Goal: Use online tool/utility

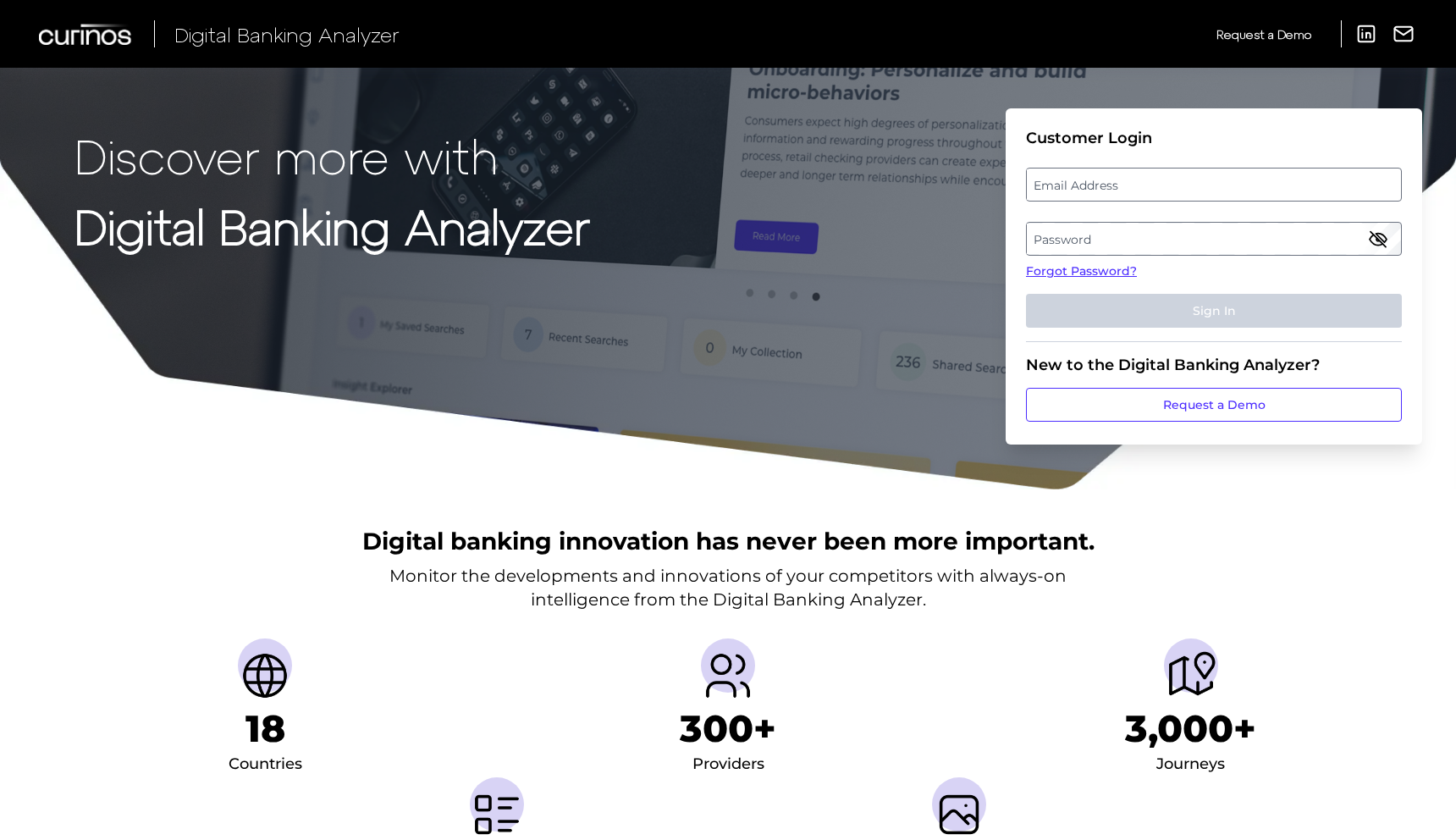
click at [1216, 181] on label "Email Address" at bounding box center [1213, 185] width 373 height 31
click at [1216, 181] on input "email" at bounding box center [1214, 185] width 376 height 34
click at [1119, 186] on input "Email Address" at bounding box center [1214, 185] width 376 height 34
type input "[PERSON_NAME][EMAIL_ADDRESS][PERSON_NAME][DOMAIN_NAME]"
click at [1094, 247] on label "Password" at bounding box center [1213, 238] width 373 height 31
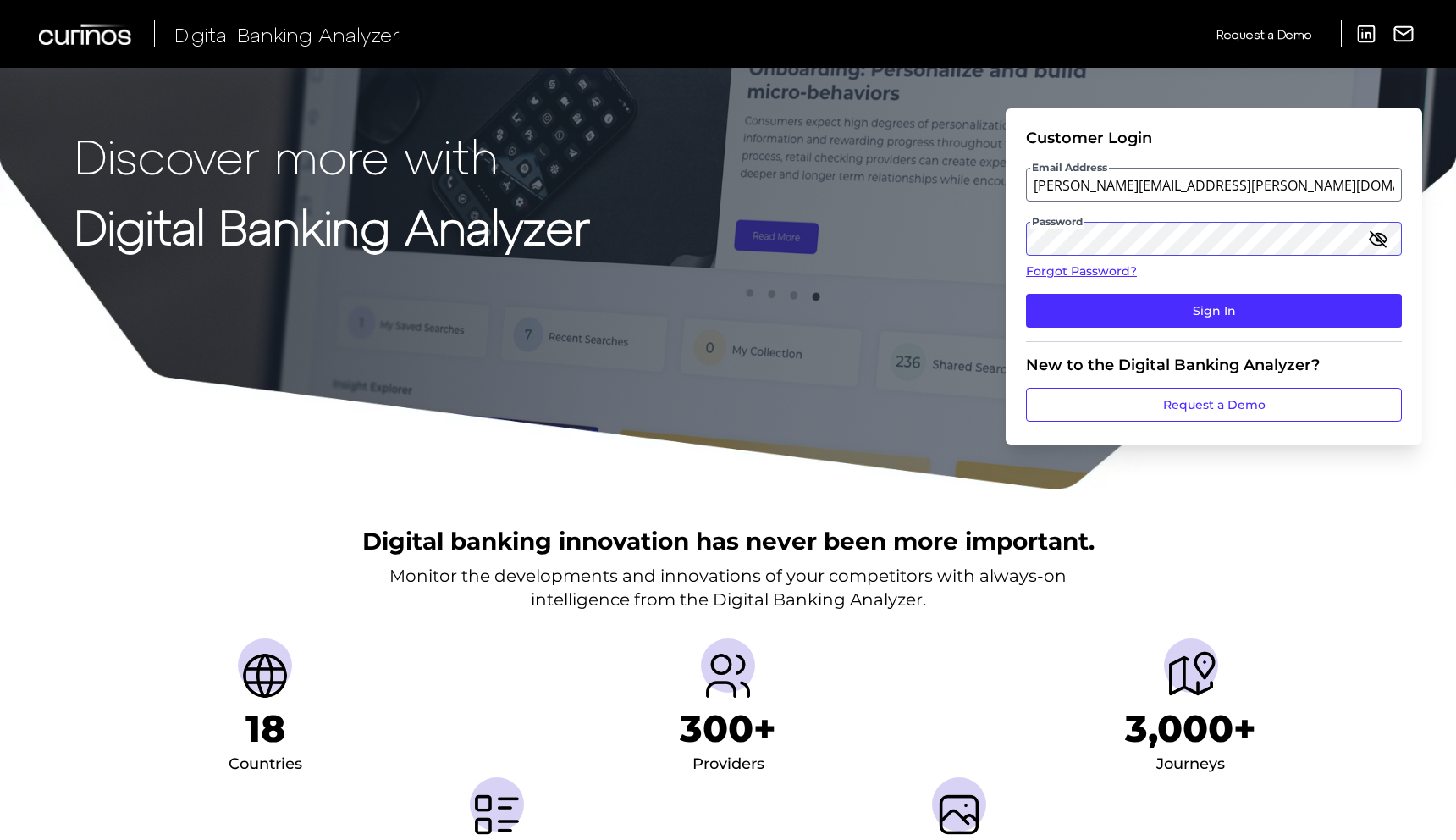
click at [1026, 294] on button "Sign In" at bounding box center [1214, 311] width 376 height 34
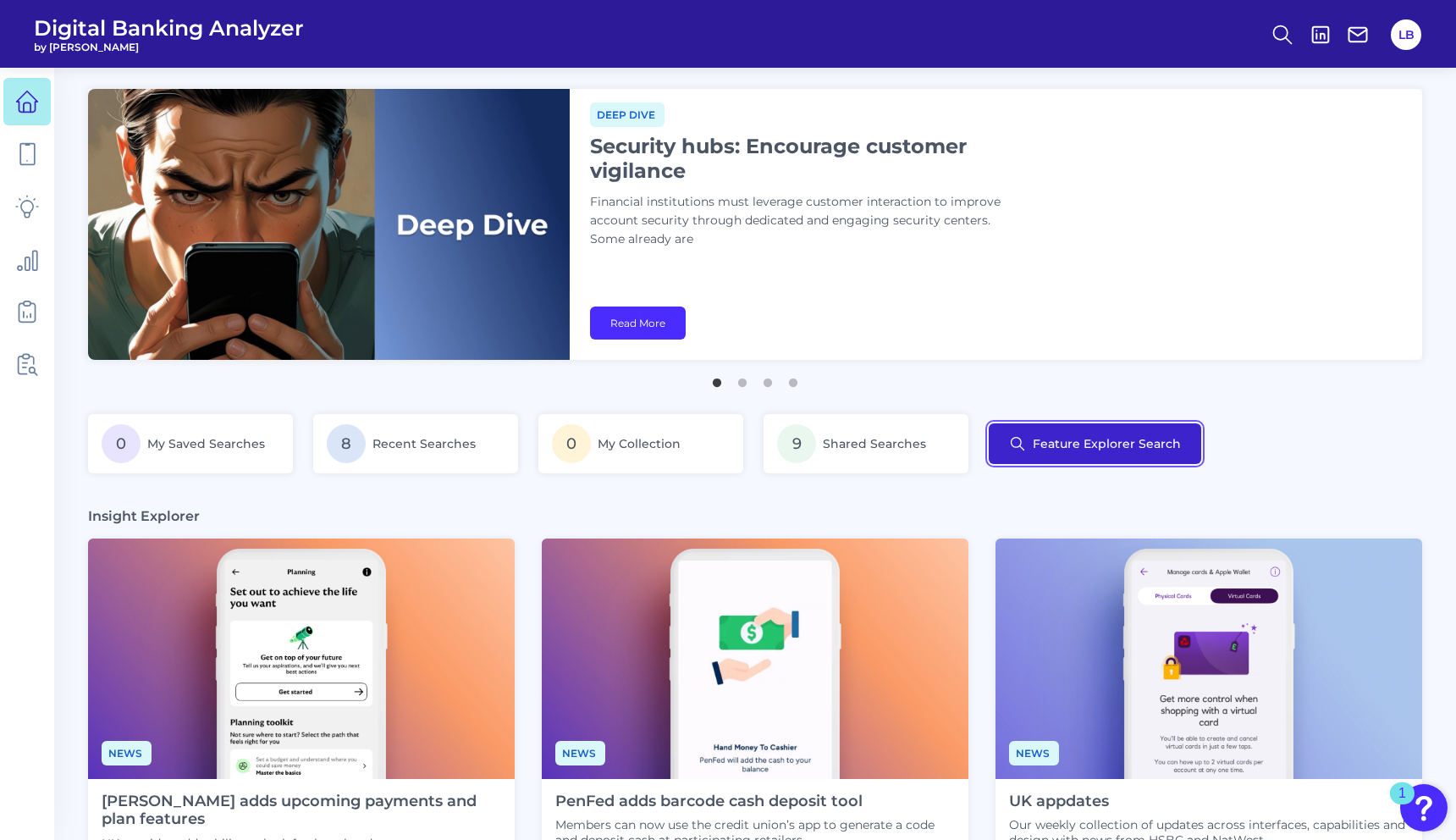
click at [1070, 448] on button "Feature Explorer Search" at bounding box center [1095, 444] width 212 height 41
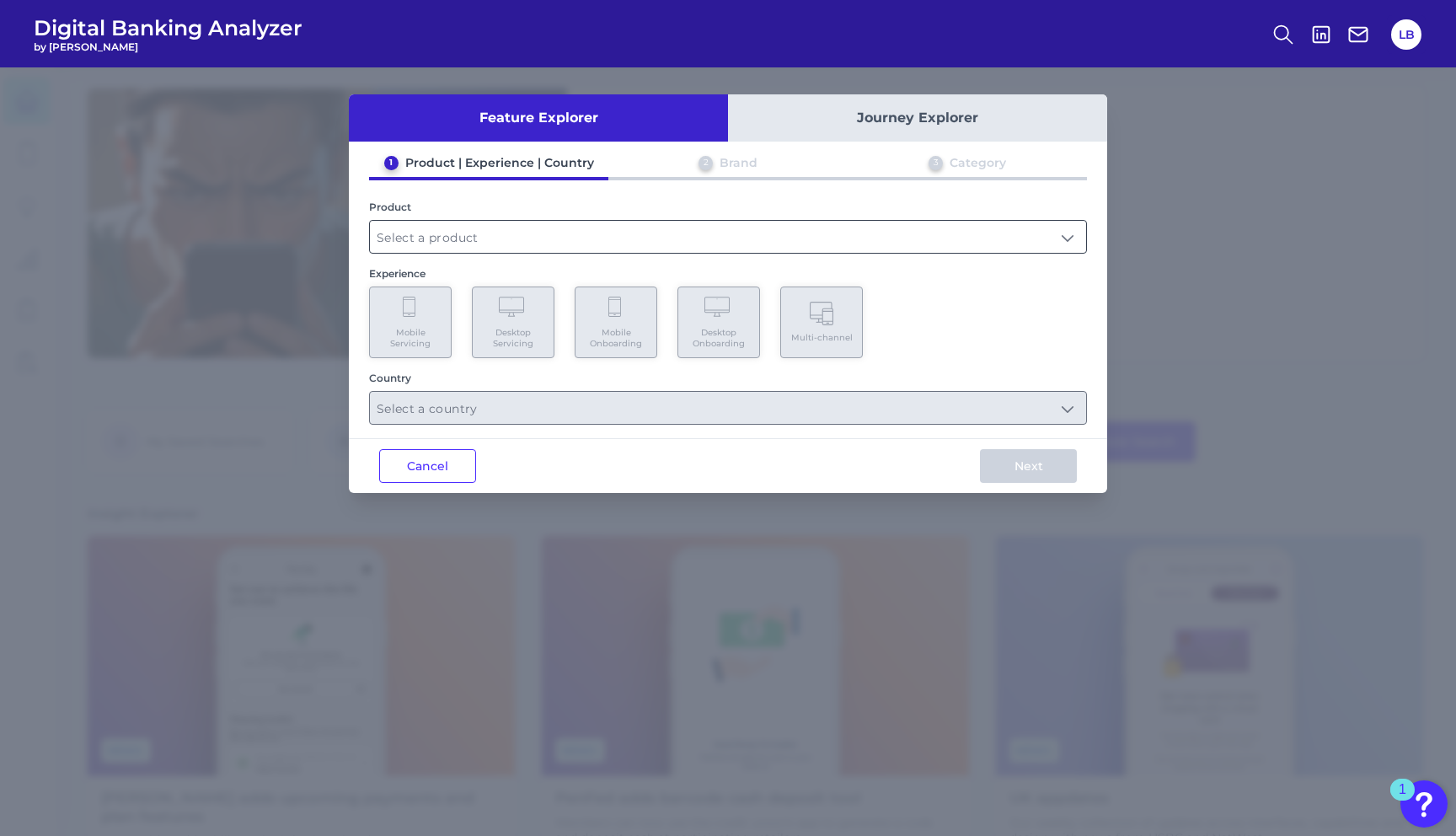
click at [472, 241] on input "text" at bounding box center [728, 236] width 716 height 32
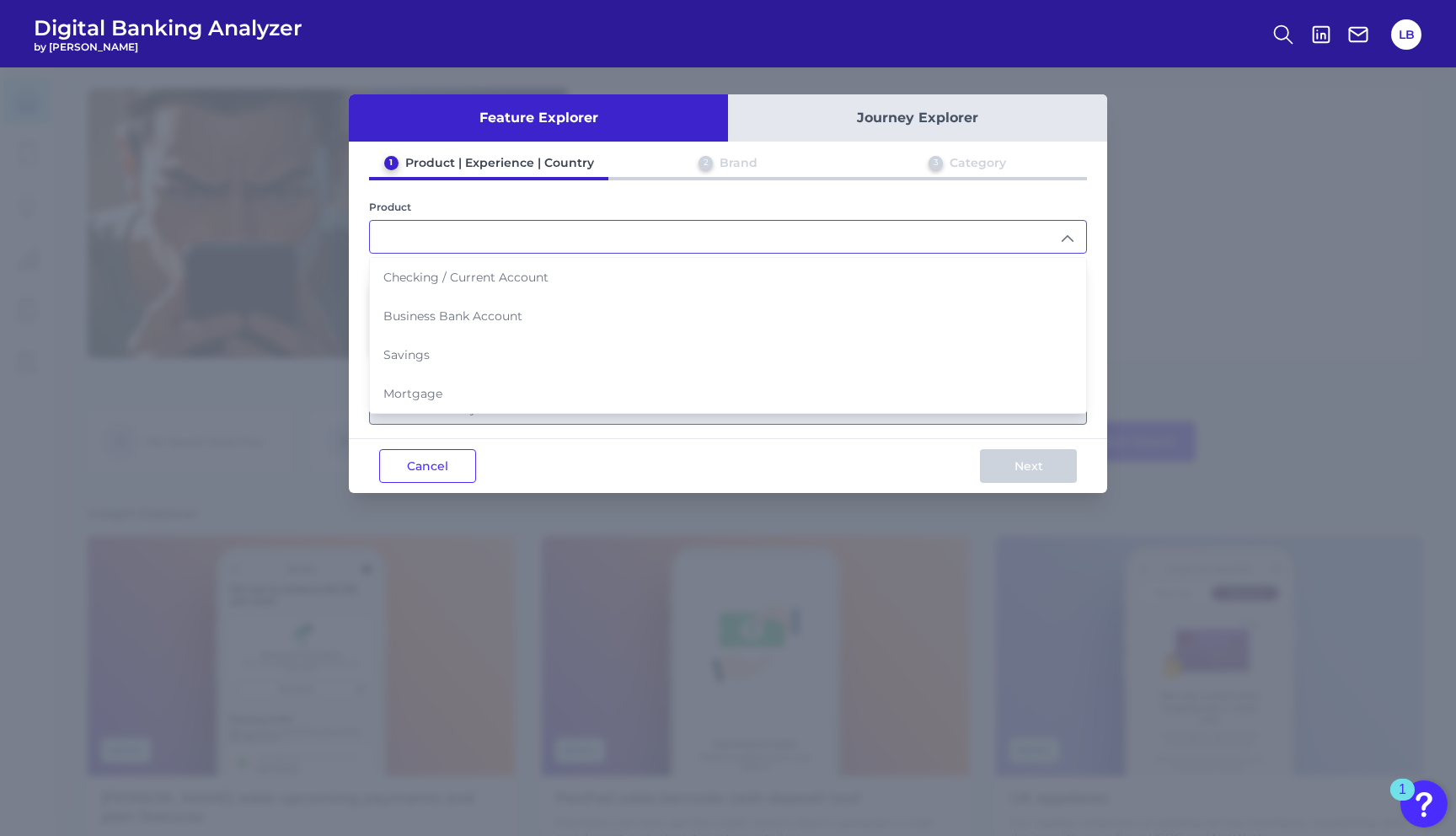
click at [472, 278] on span "Checking / Current Account" at bounding box center [466, 277] width 165 height 15
type input "Checking / Current Account"
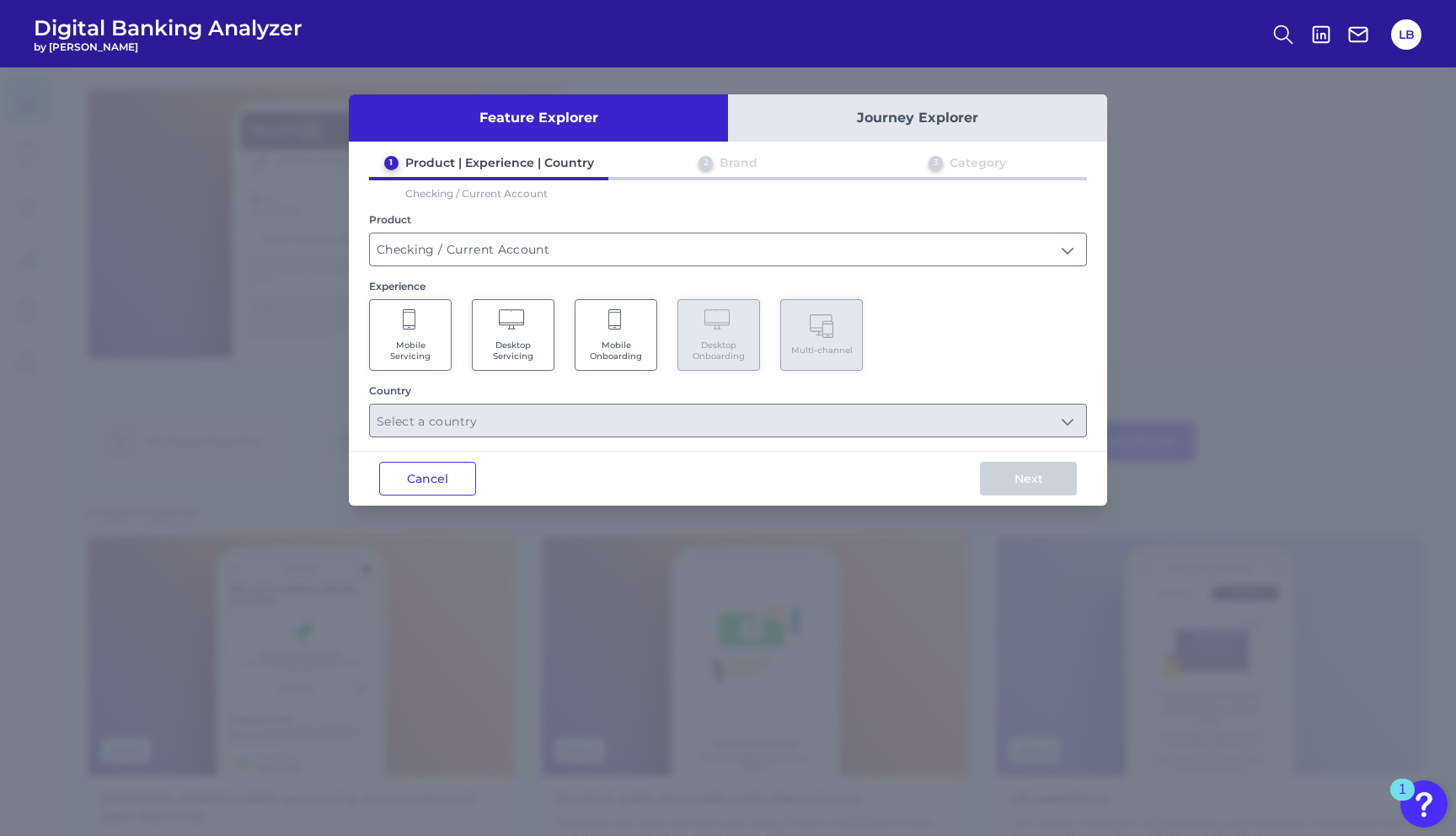
drag, startPoint x: 406, startPoint y: 352, endPoint x: 414, endPoint y: 350, distance: 8.2
click at [406, 352] on span "Mobile Servicing" at bounding box center [410, 351] width 64 height 22
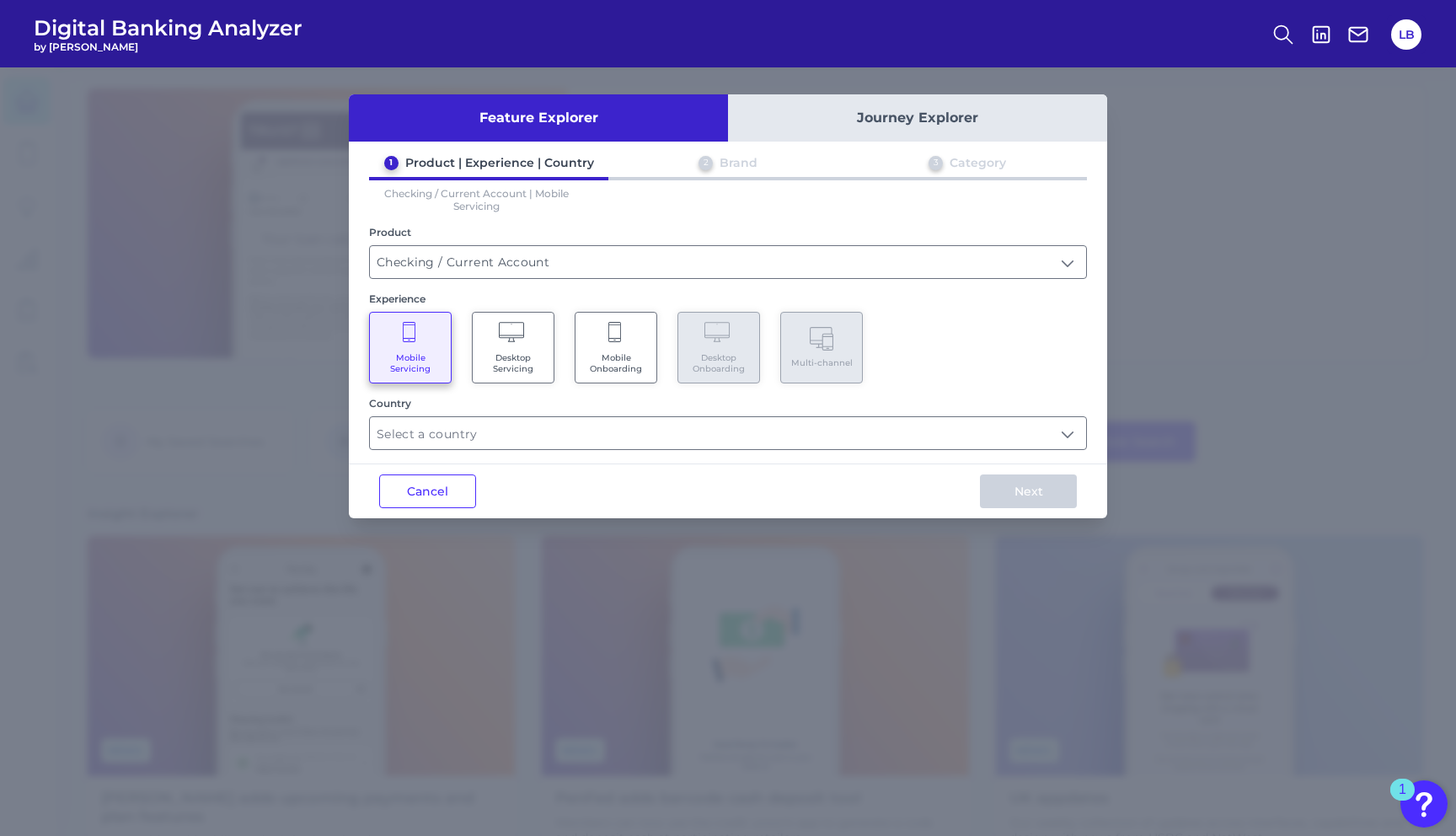
click at [946, 449] on div "Feature Explorer Journey Explorer 1 Product | Experience | Country 2 Brand 3 Ca…" at bounding box center [728, 305] width 758 height 424
drag, startPoint x: 780, startPoint y: 438, endPoint x: 752, endPoint y: 433, distance: 28.4
click at [780, 435] on input "text" at bounding box center [728, 433] width 716 height 32
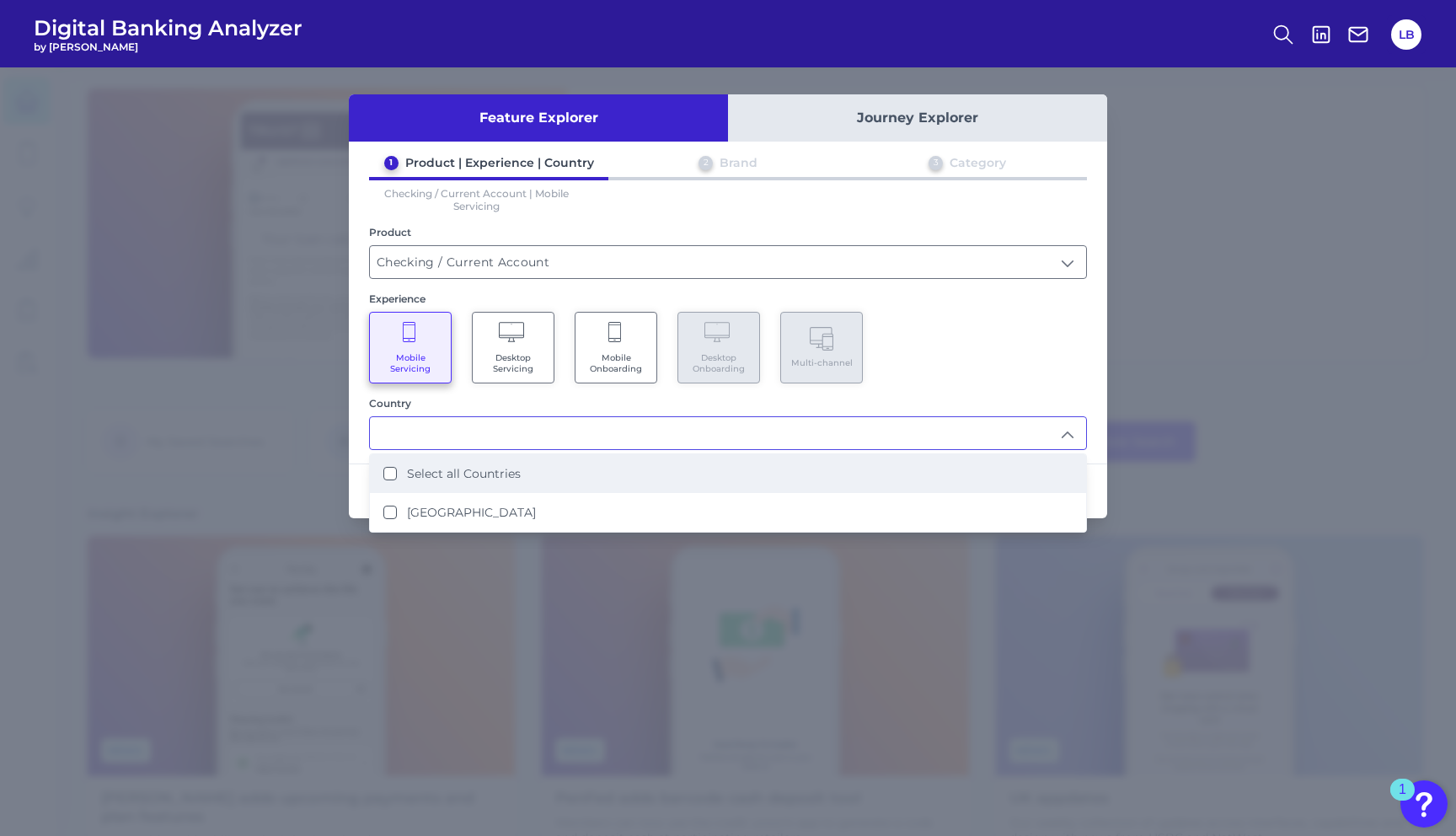
drag, startPoint x: 550, startPoint y: 469, endPoint x: 588, endPoint y: 475, distance: 38.5
click at [551, 469] on li "Select all Countries" at bounding box center [728, 473] width 716 height 39
type input "Select all Countries"
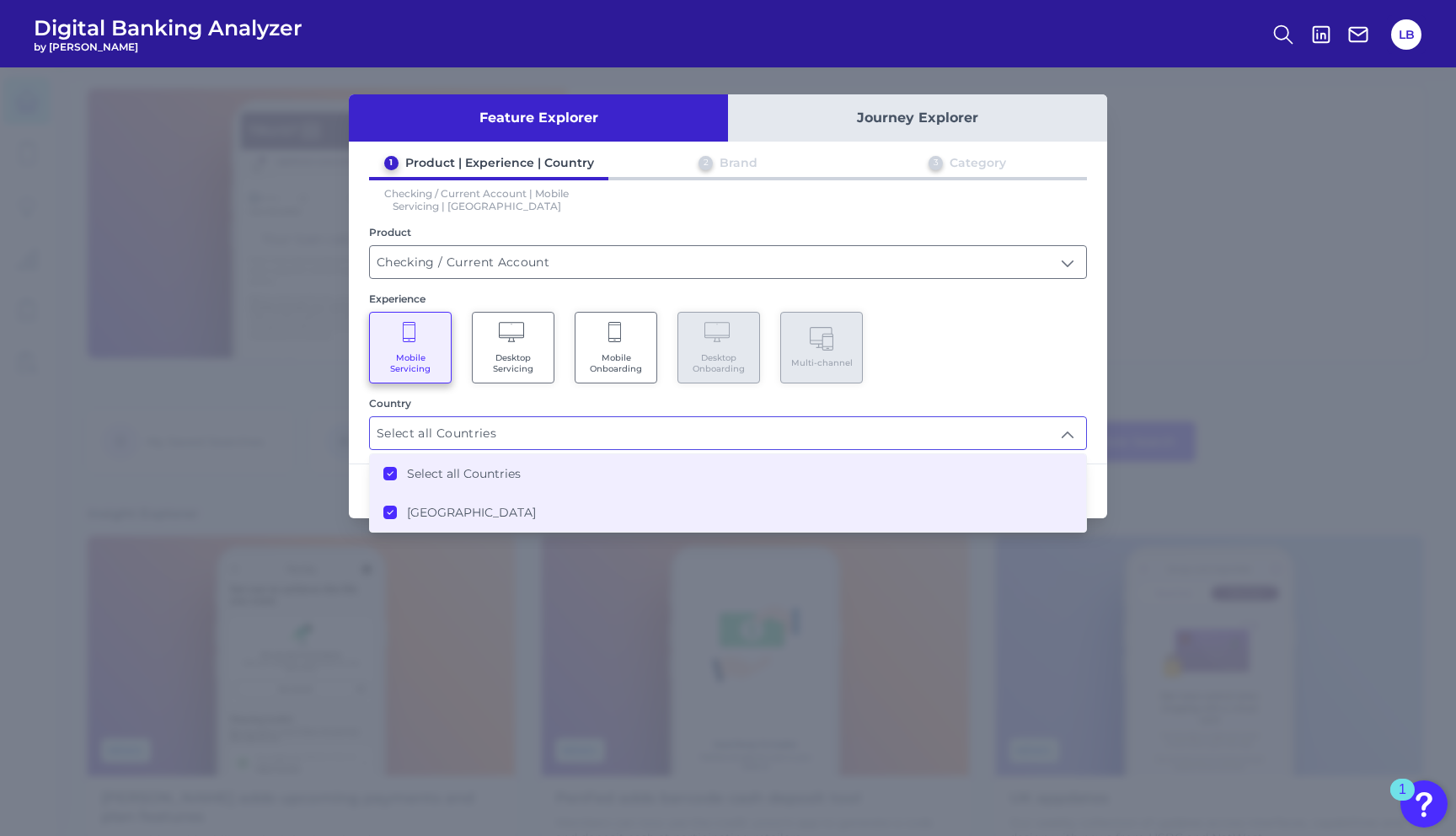
click at [1088, 436] on div "1 Product | Experience | Country 2 Brand 3 Category Checking / Current Account …" at bounding box center [728, 303] width 758 height 295
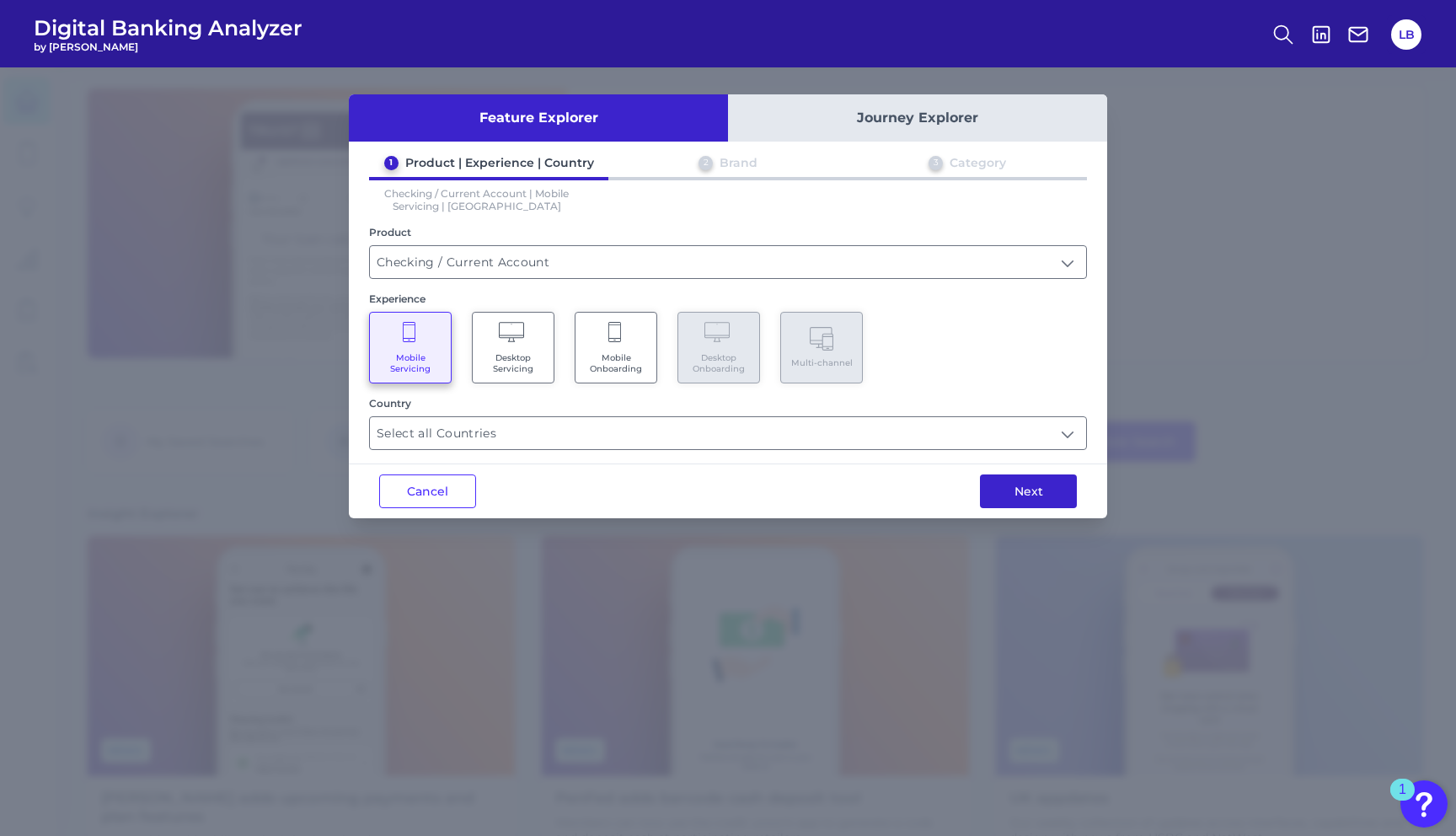
click at [1044, 495] on button "Next" at bounding box center [1028, 491] width 97 height 34
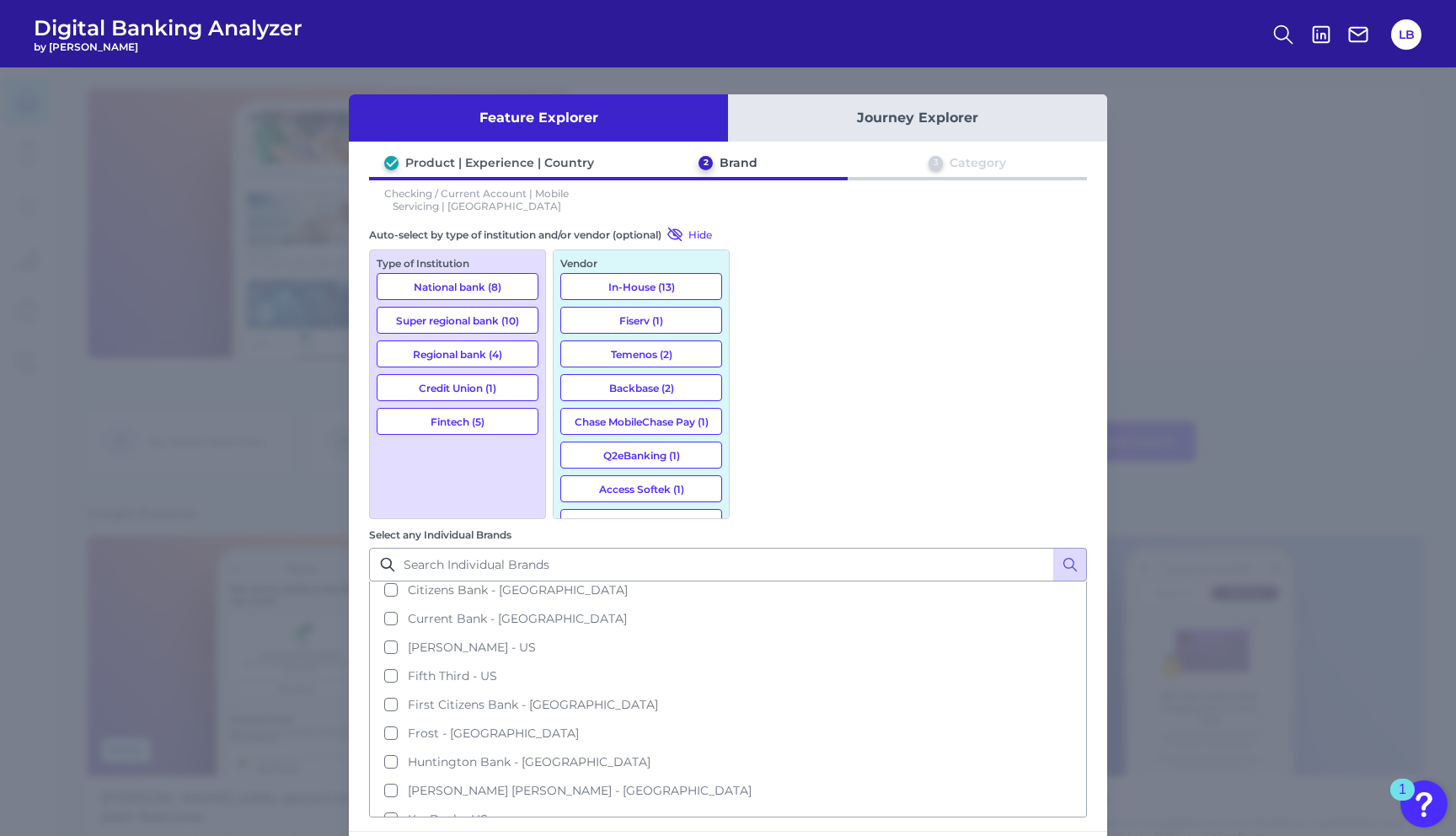
scroll to position [573, 0]
click at [468, 818] on span "Zions - US" at bounding box center [437, 826] width 60 height 15
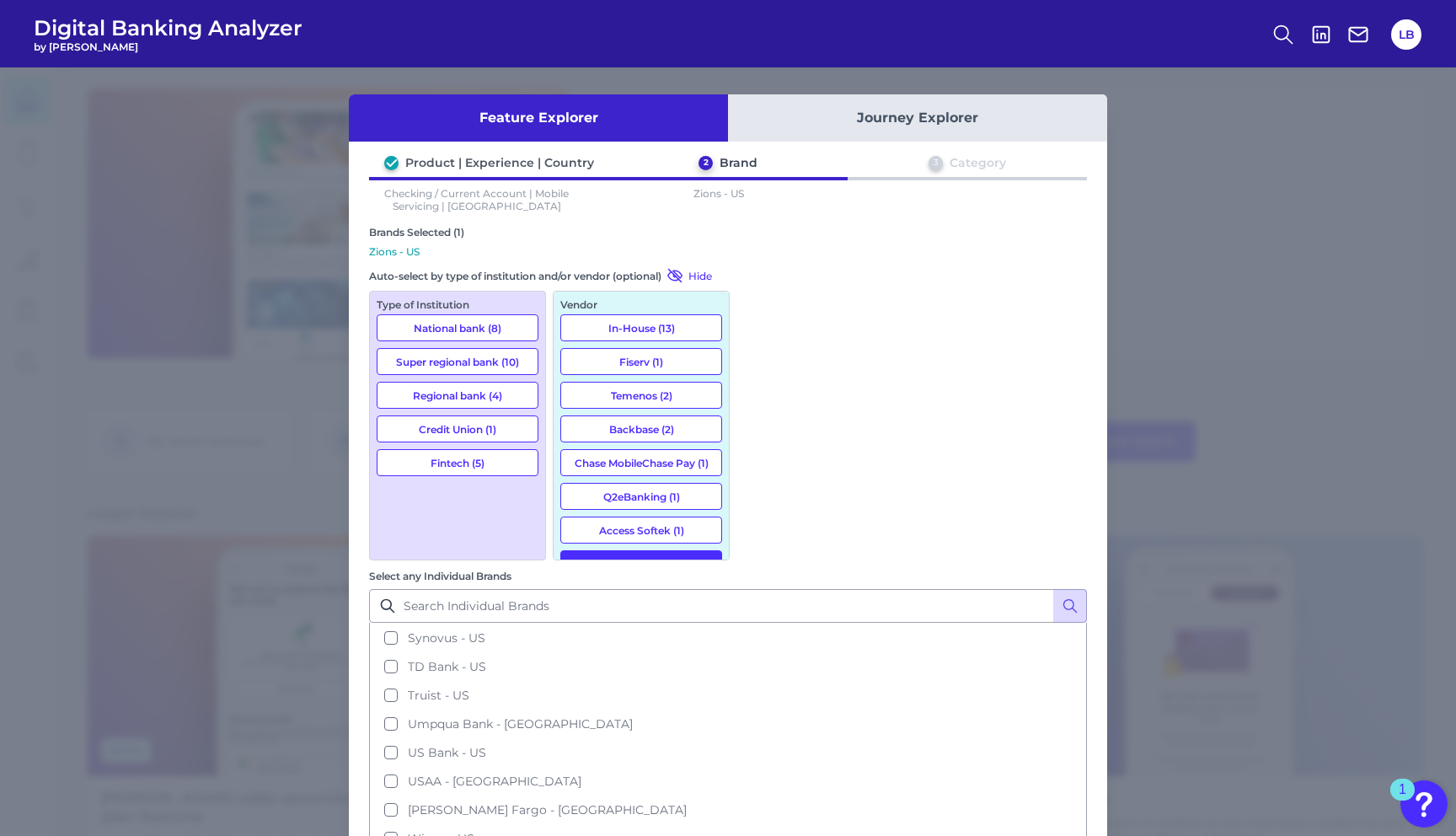
scroll to position [27, 0]
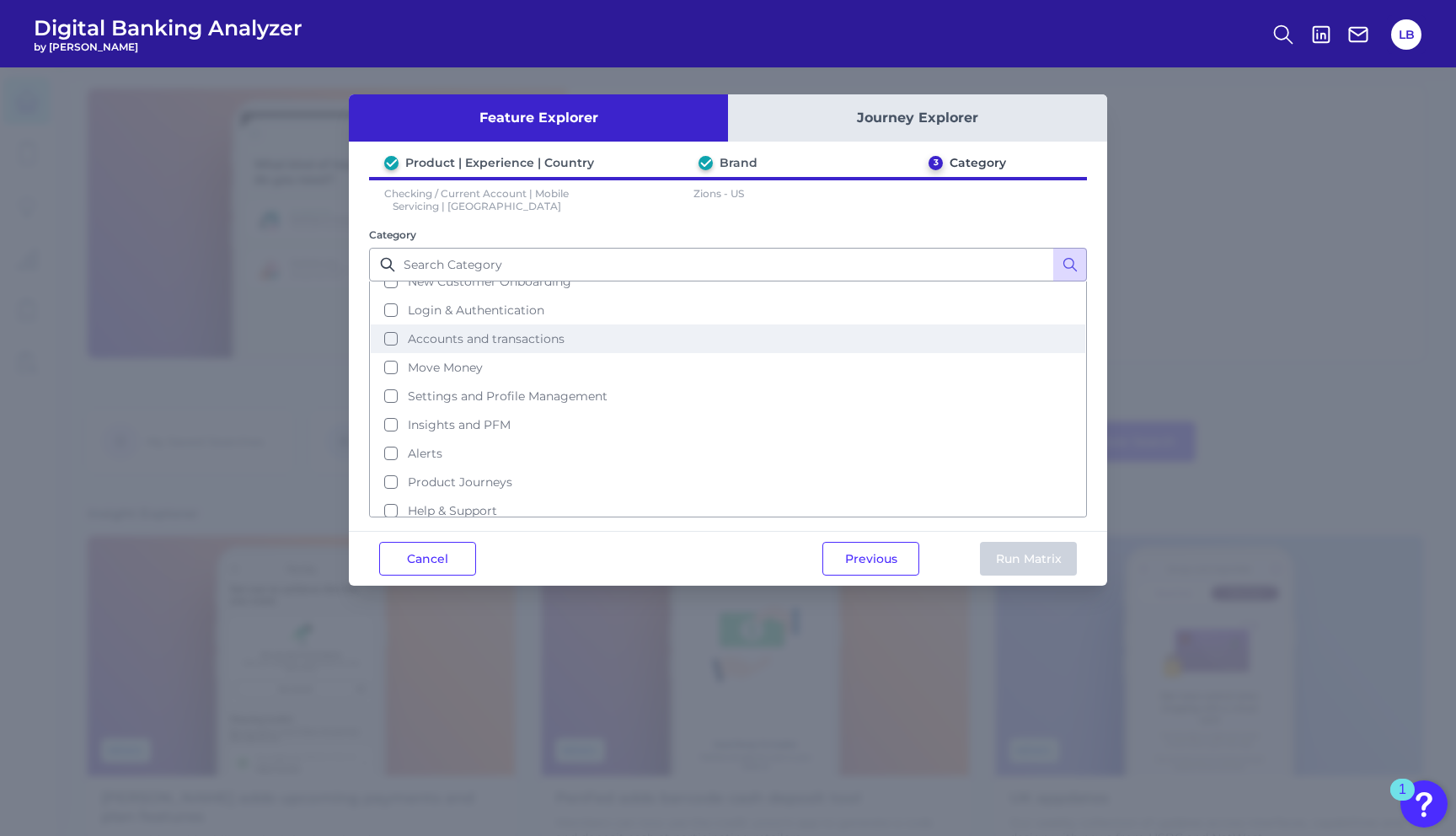
scroll to position [0, 0]
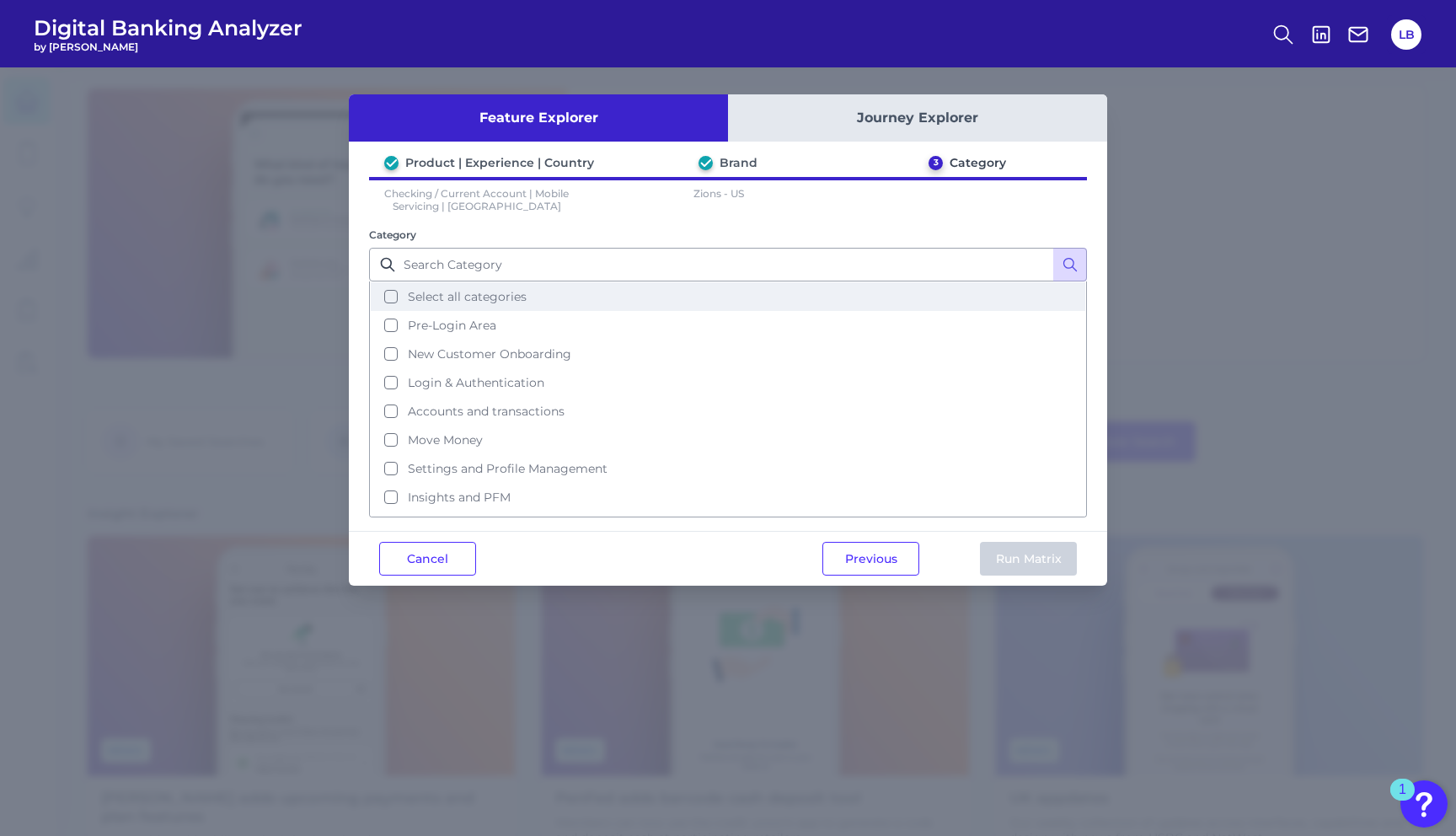
click at [511, 306] on button "Select all categories" at bounding box center [728, 296] width 715 height 29
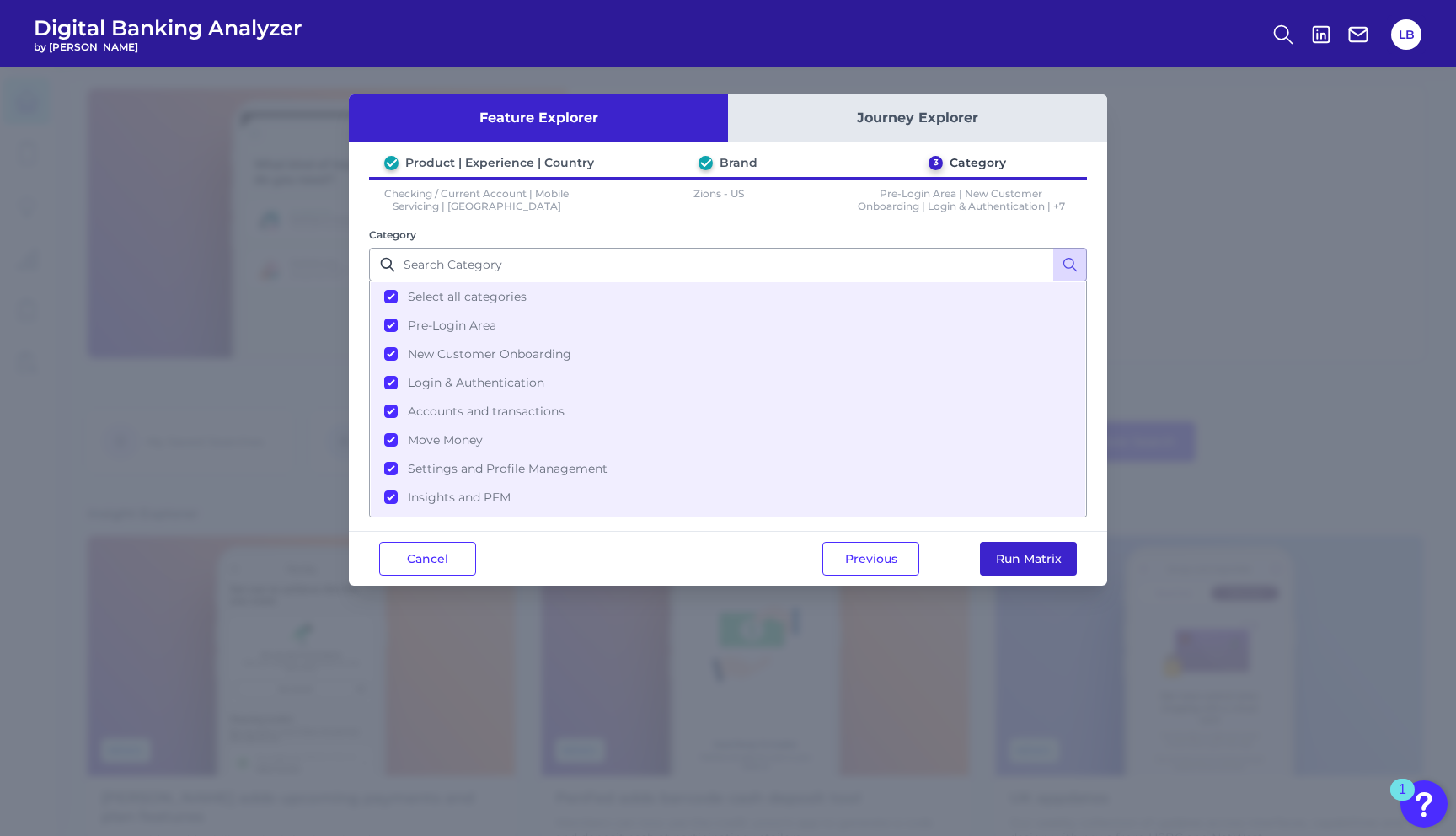
click at [1044, 559] on button "Run Matrix" at bounding box center [1028, 558] width 97 height 34
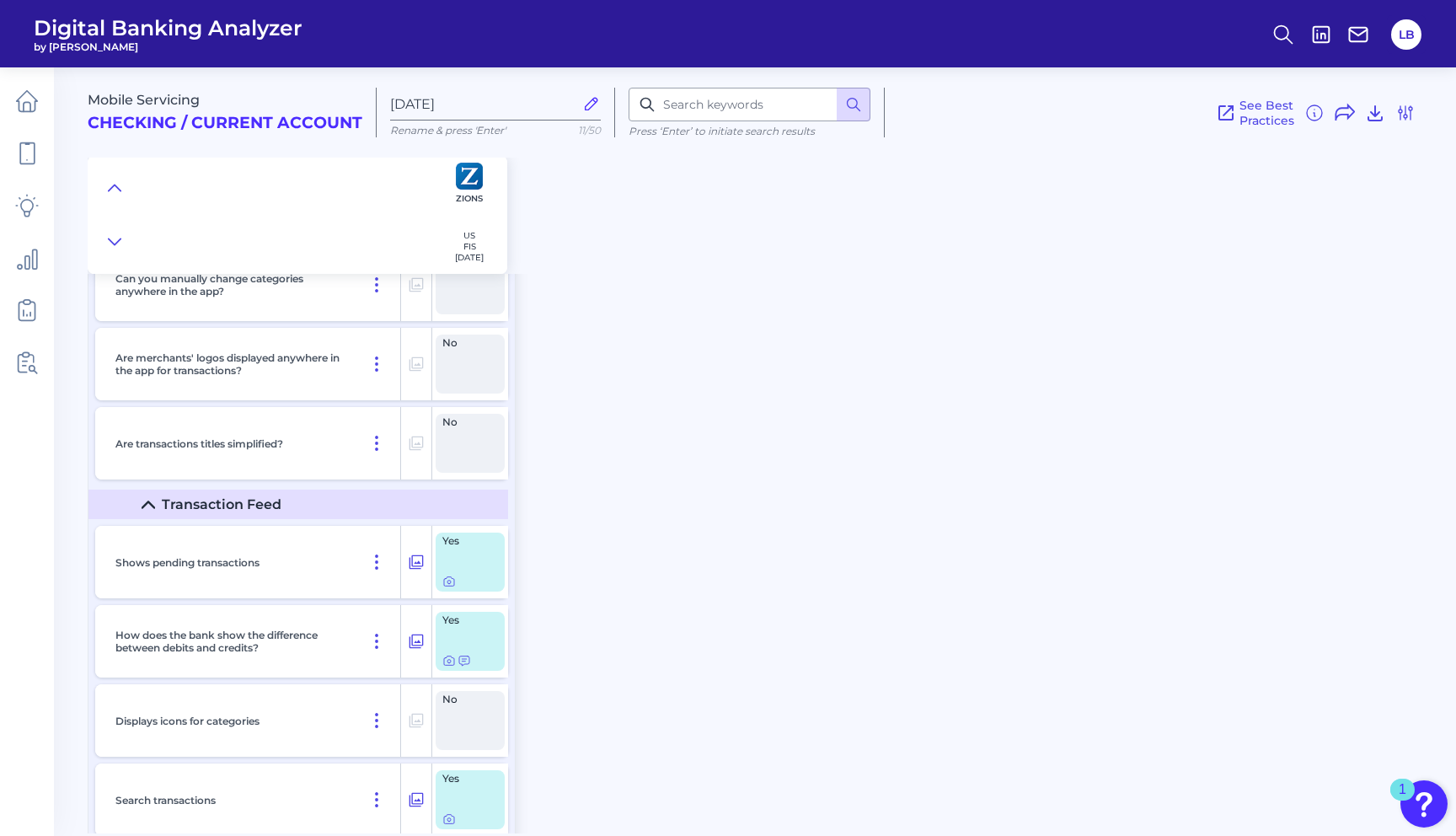
scroll to position [5731, 0]
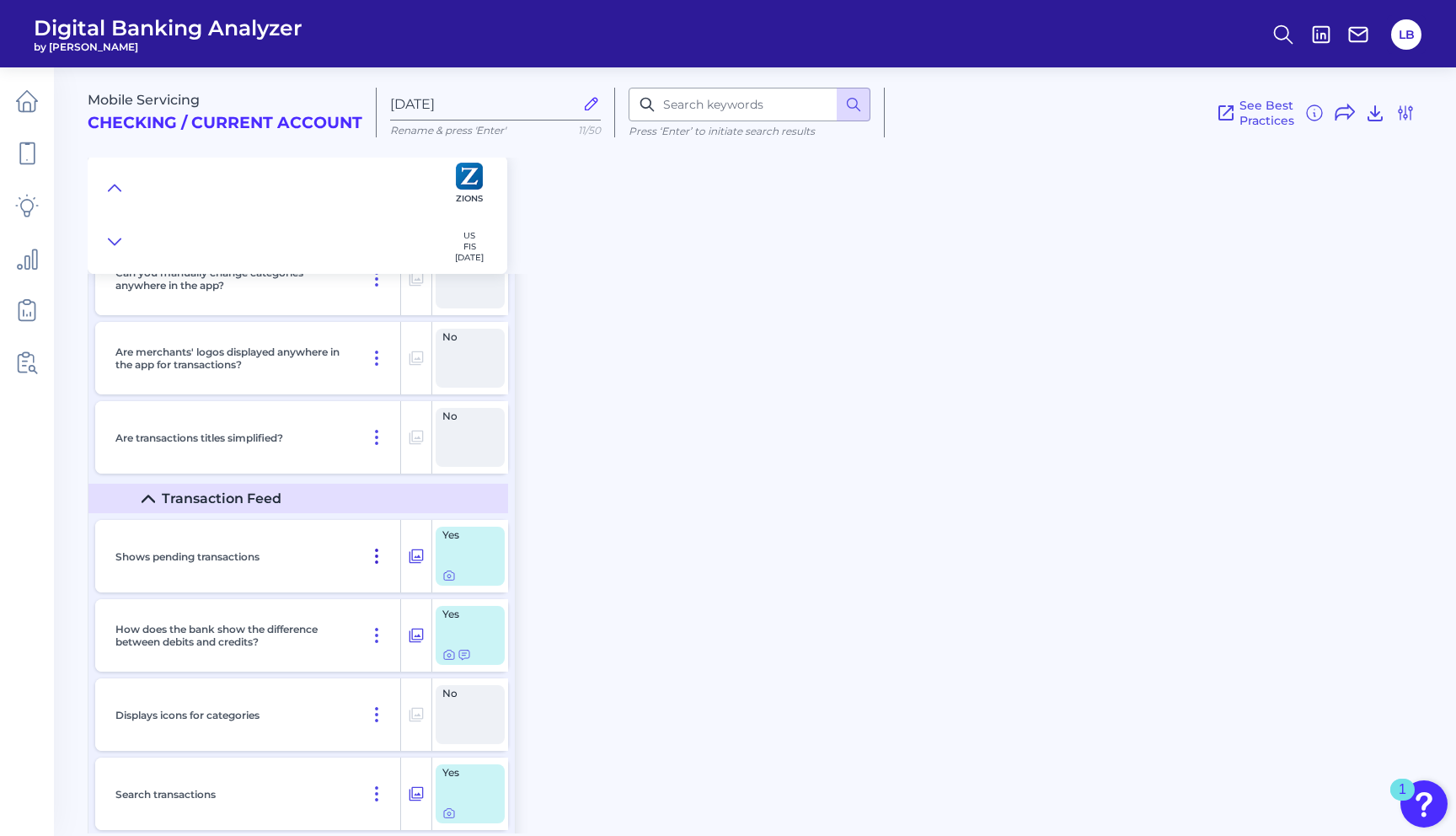
click at [365, 569] on button at bounding box center [376, 555] width 34 height 27
click at [477, 562] on div "Yes" at bounding box center [470, 556] width 69 height 59
click at [462, 573] on div "Yes" at bounding box center [470, 556] width 69 height 59
click at [414, 556] on icon at bounding box center [416, 556] width 17 height 20
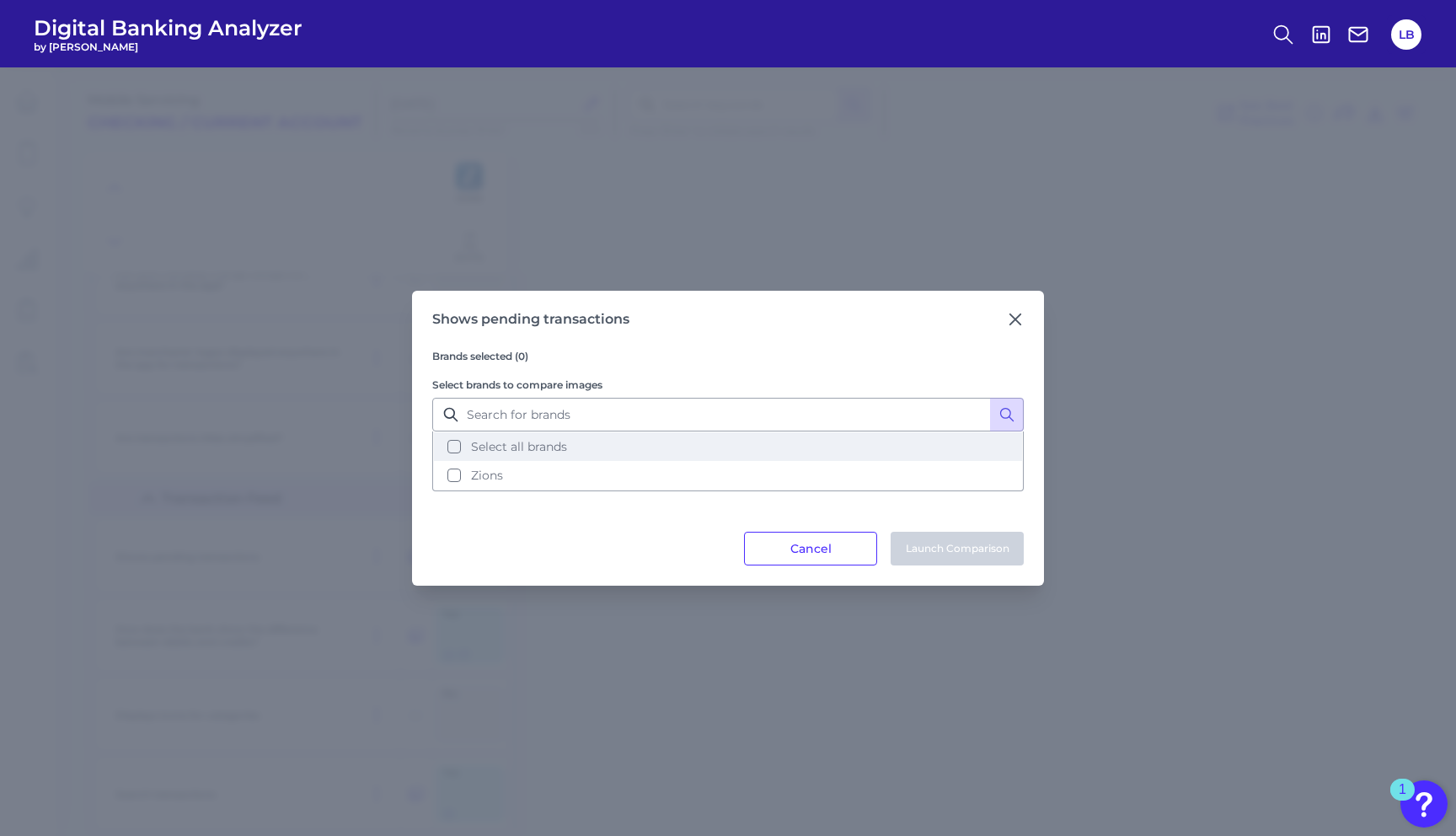
click at [555, 455] on button "Select all brands" at bounding box center [728, 447] width 589 height 29
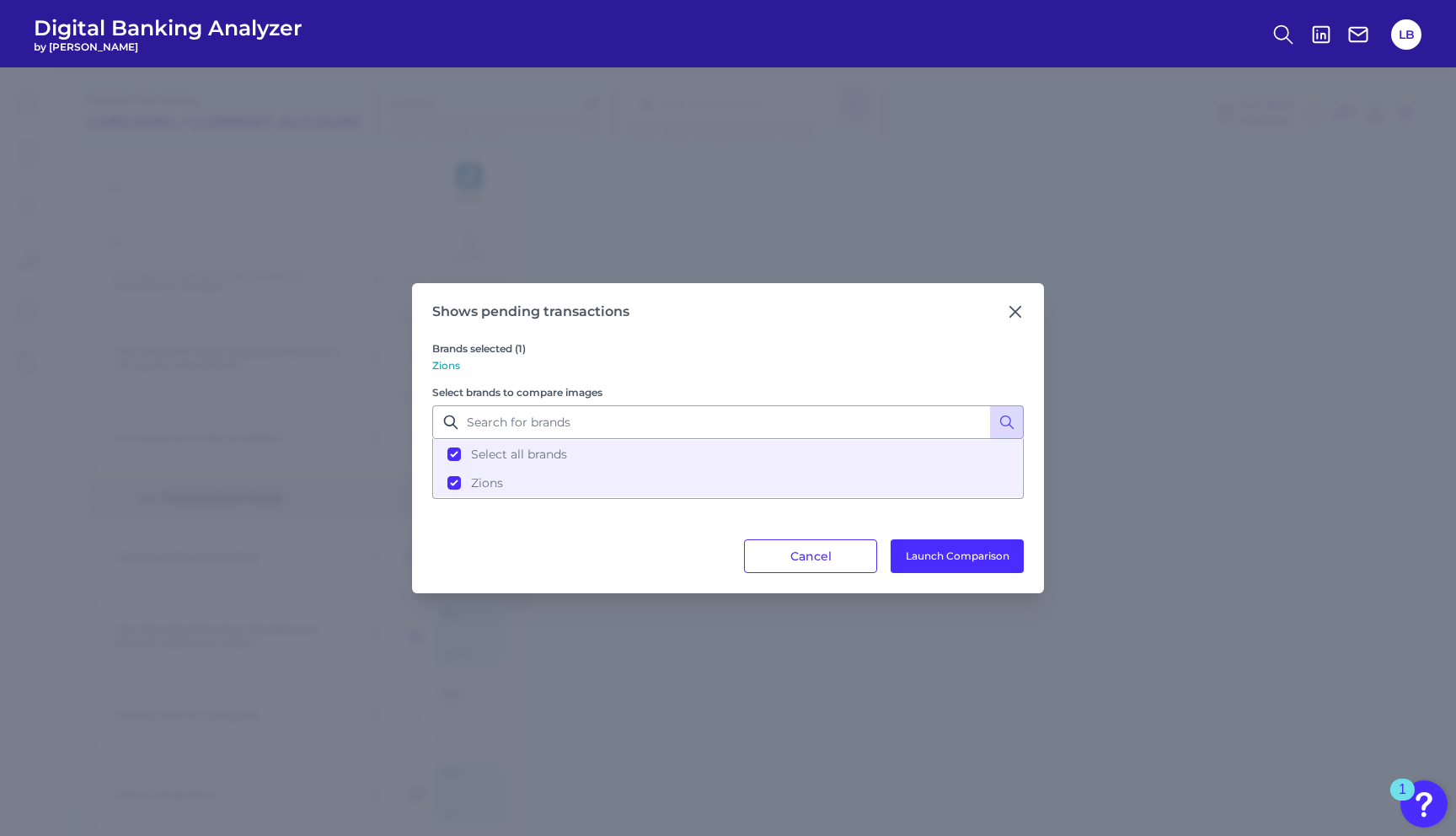
click at [1031, 310] on div "Shows pending transactions Brands selected (1) Zions Select brands to compare i…" at bounding box center [728, 438] width 632 height 310
click at [1012, 311] on icon at bounding box center [1015, 311] width 10 height 10
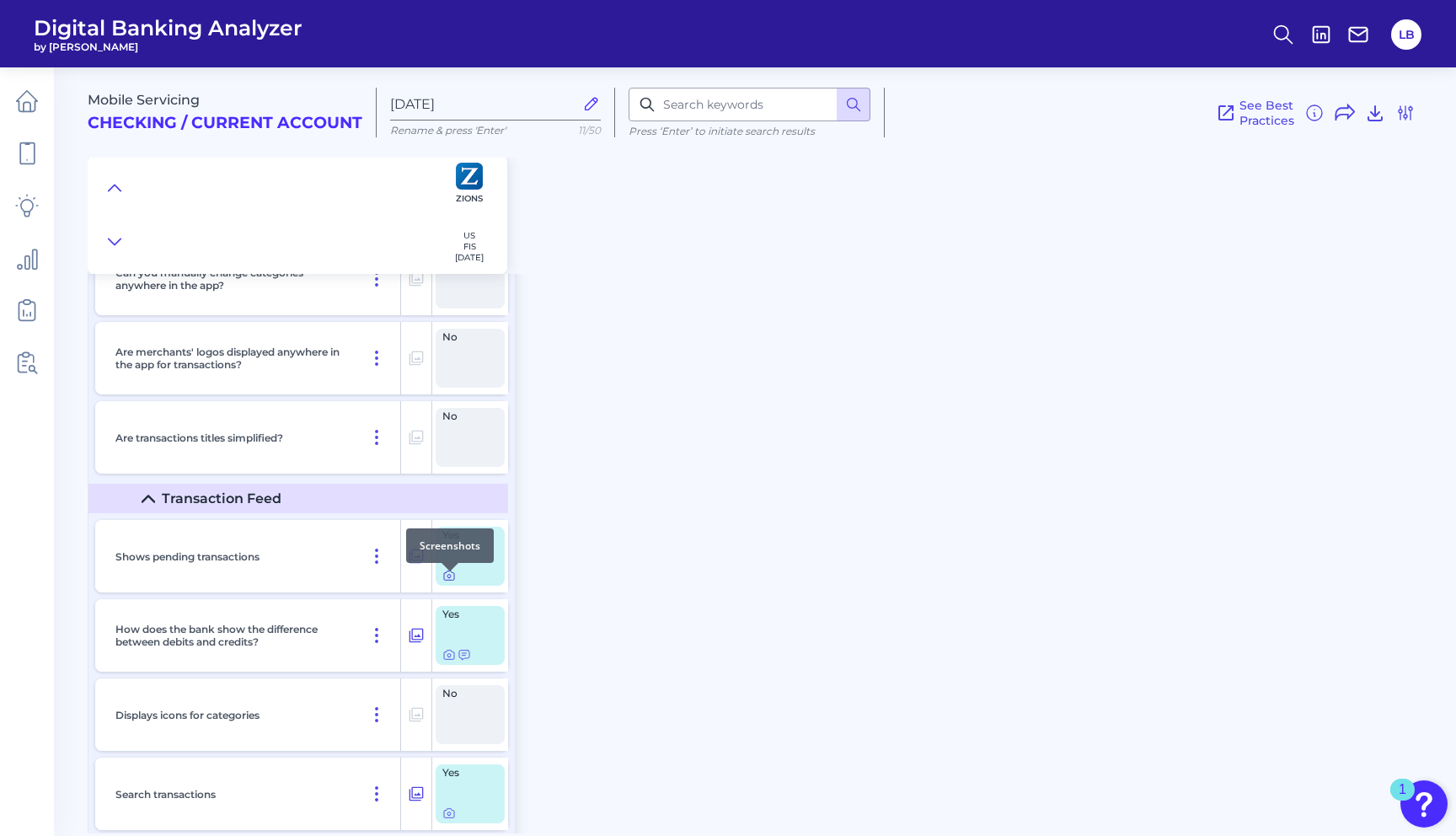
click at [449, 582] on icon at bounding box center [449, 576] width 14 height 14
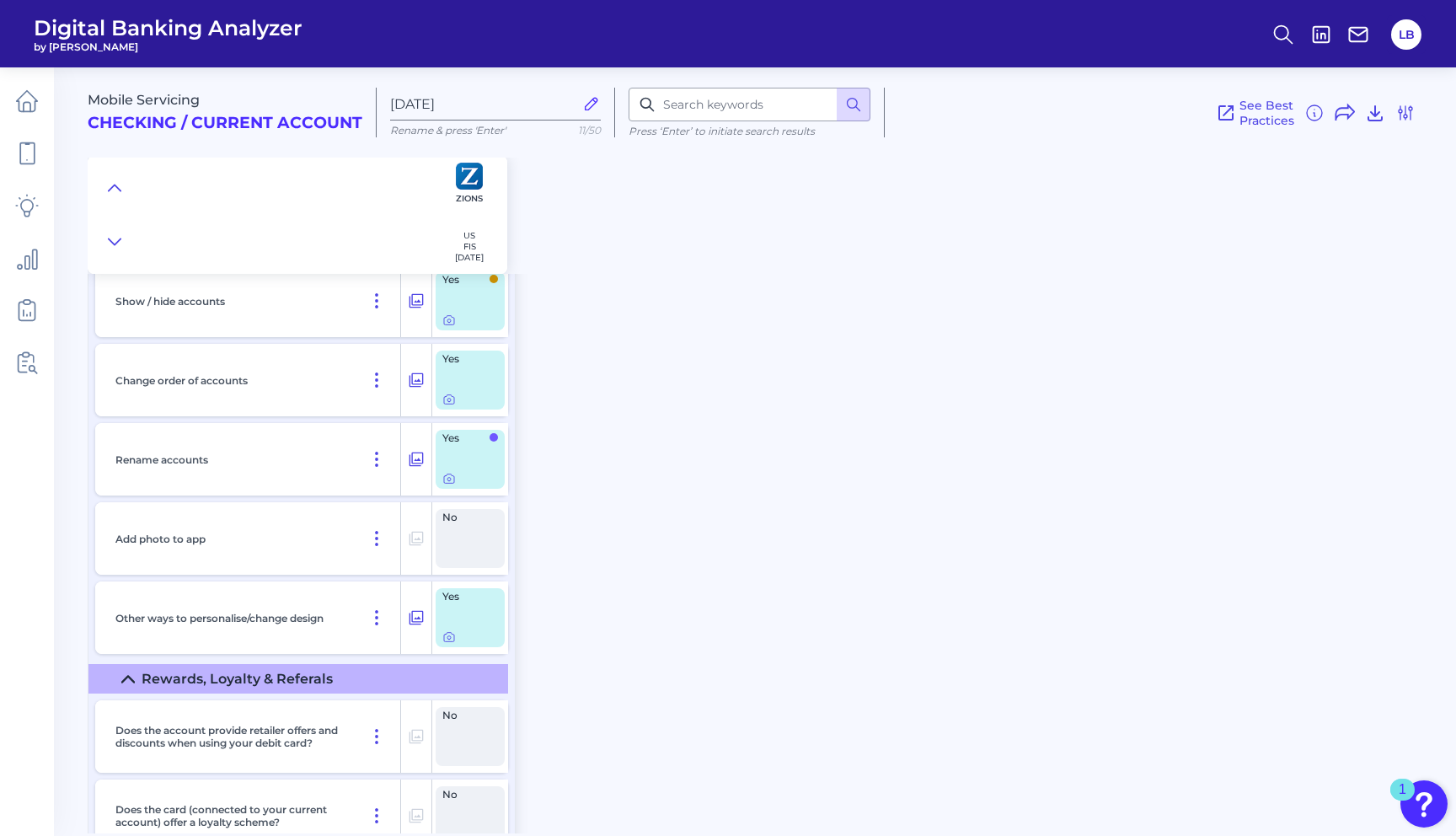
scroll to position [18503, 0]
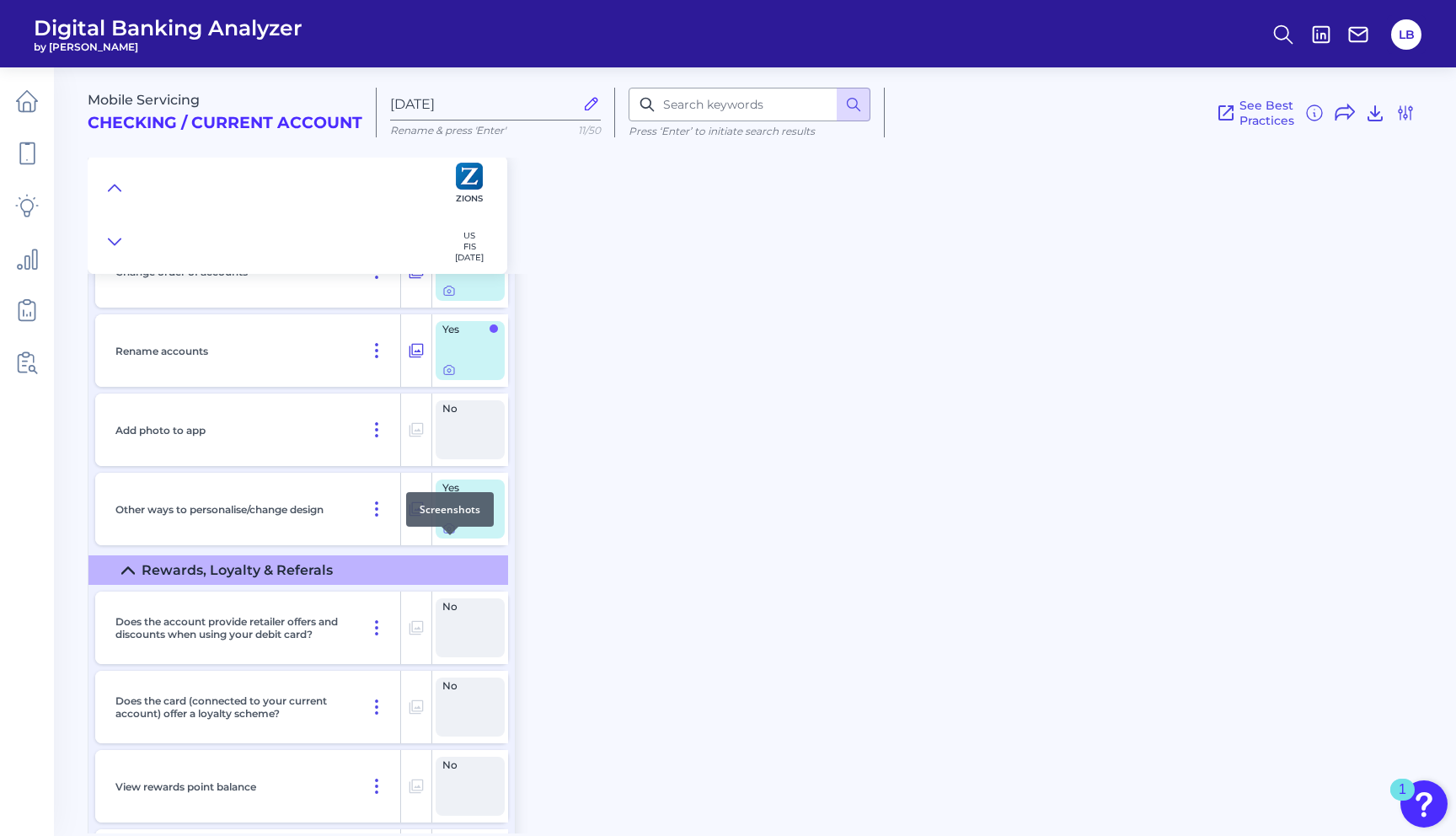
click at [448, 542] on div at bounding box center [450, 535] width 17 height 17
click at [449, 535] on icon at bounding box center [449, 528] width 14 height 14
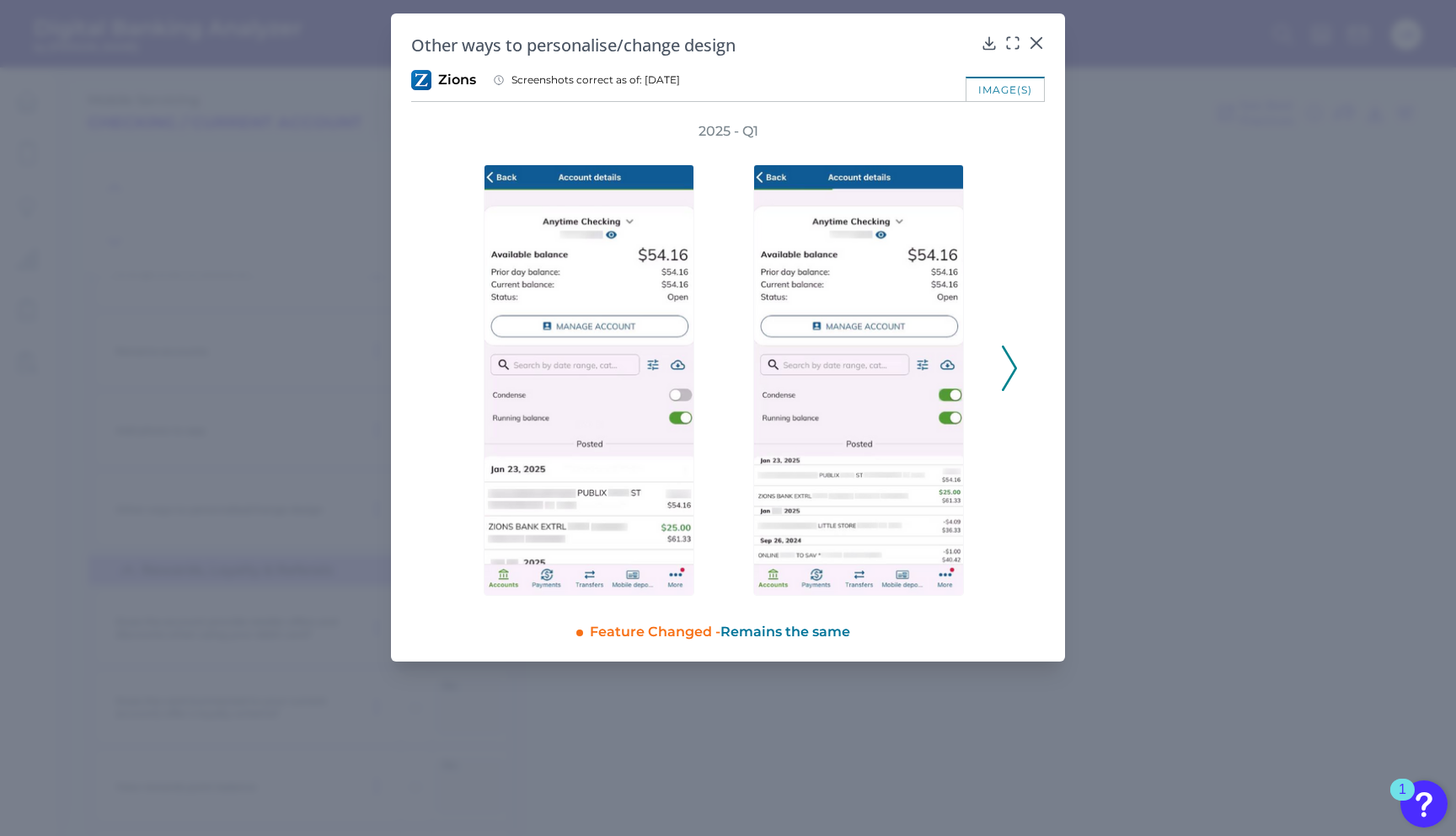
click at [999, 375] on div "2025 - Q1" at bounding box center [728, 358] width 579 height 473
click at [1015, 364] on polyline at bounding box center [1009, 367] width 13 height 43
click at [1015, 364] on div "2025 - Q1" at bounding box center [728, 358] width 579 height 473
click at [1019, 355] on div "2025 - Q1" at bounding box center [728, 358] width 634 height 473
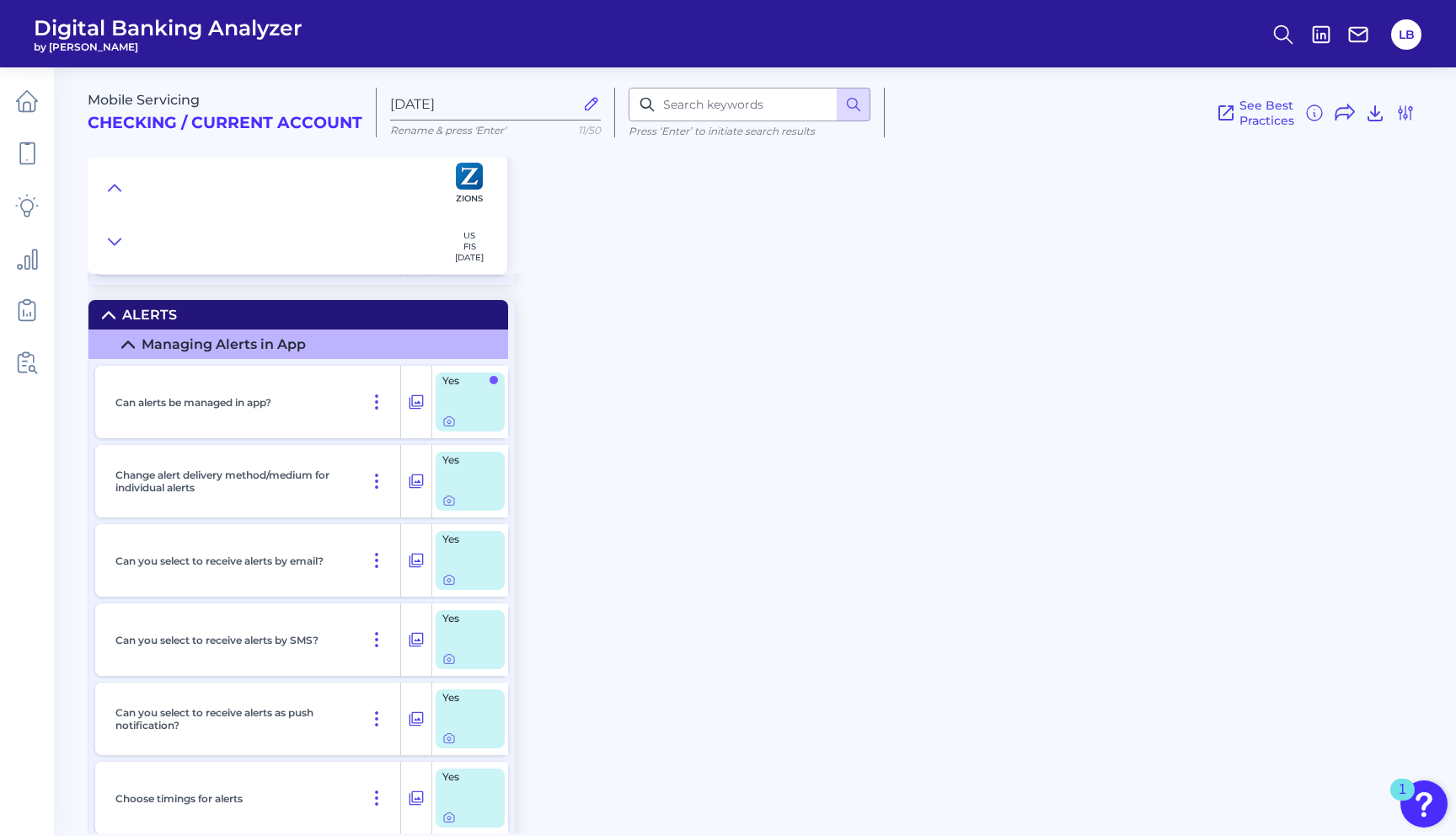
scroll to position [23107, 0]
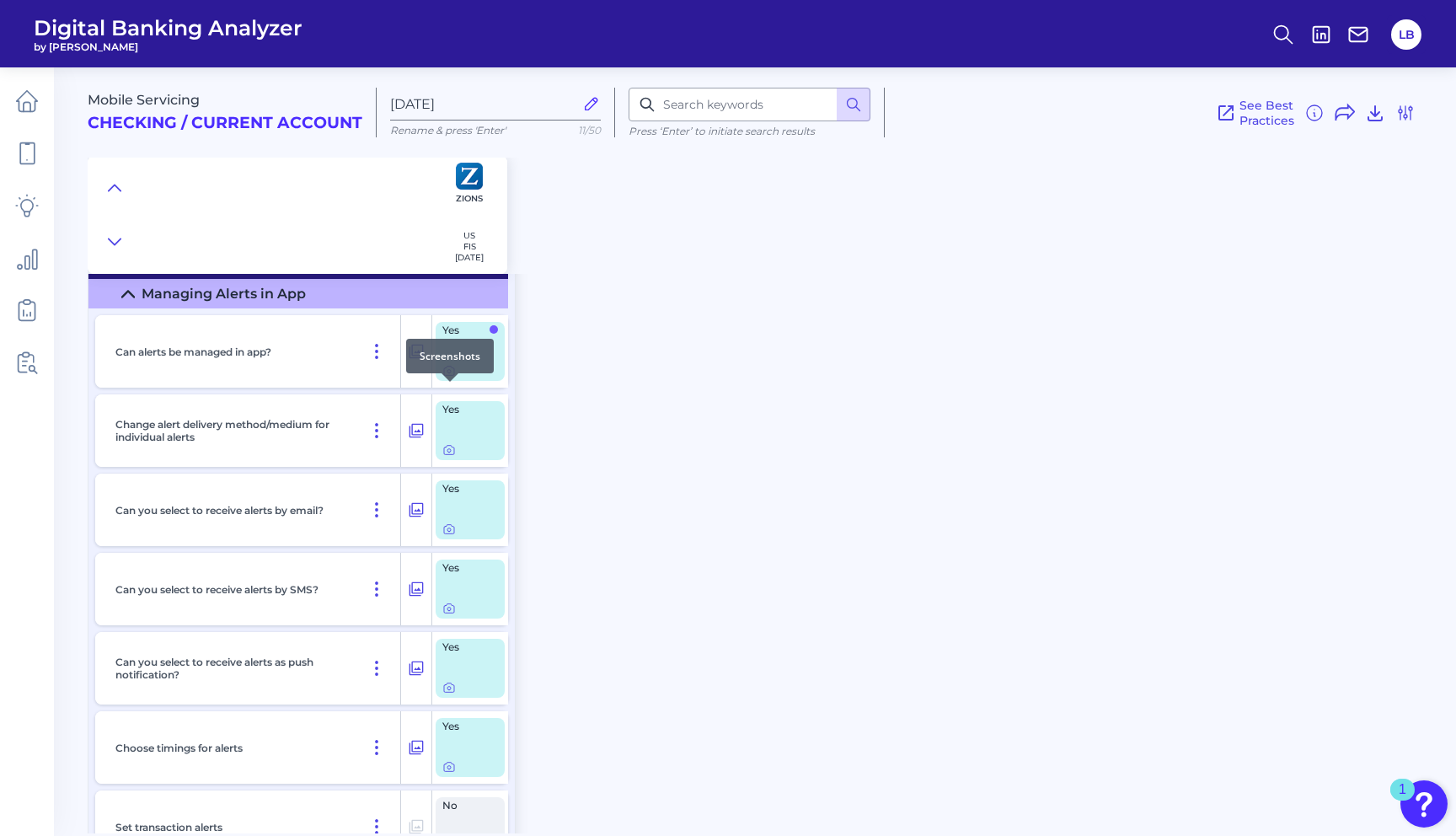
click at [443, 377] on icon at bounding box center [449, 371] width 14 height 14
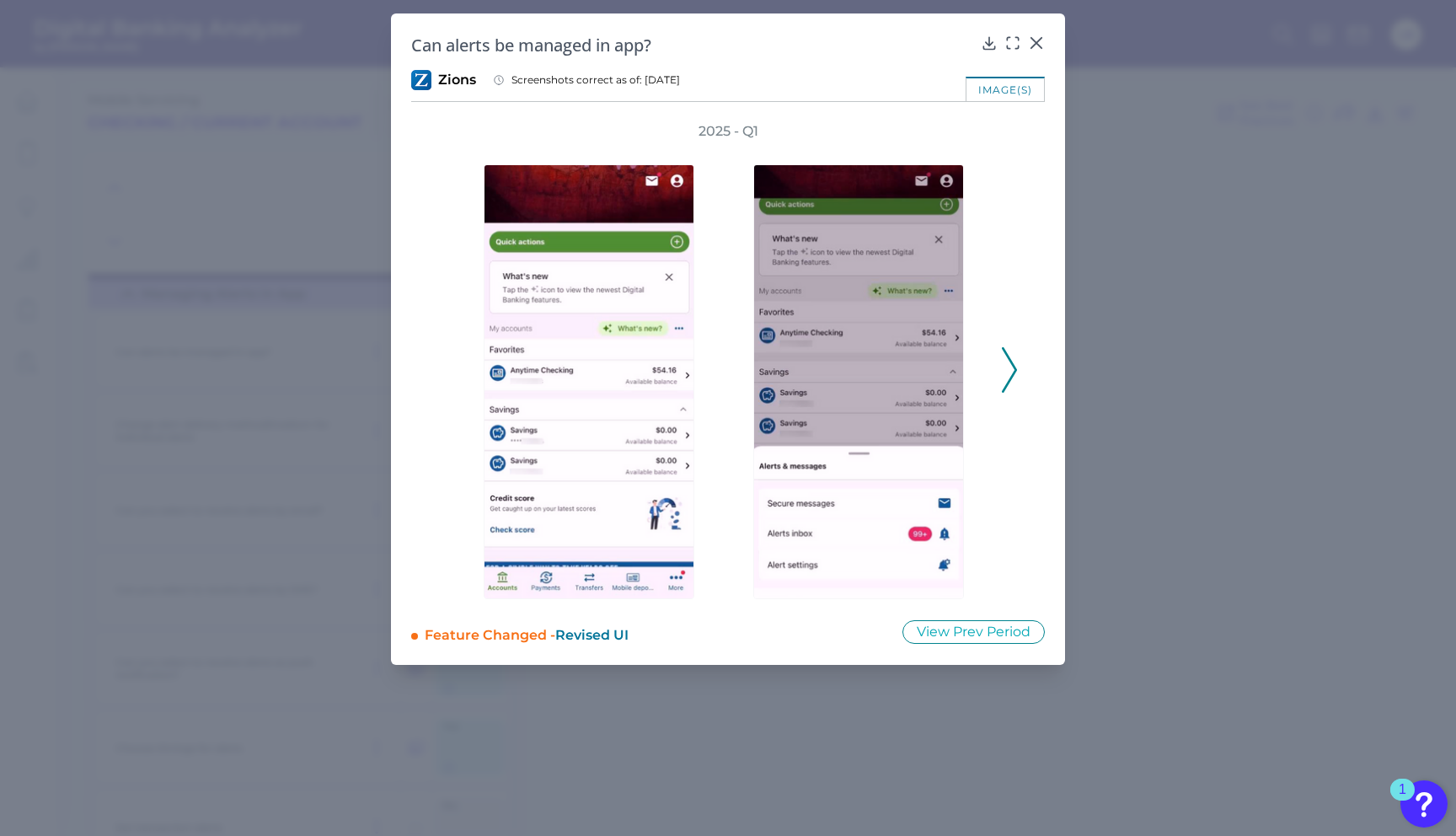
click at [999, 363] on div "2025 - Q1" at bounding box center [728, 360] width 579 height 477
click at [1014, 365] on polyline at bounding box center [1009, 369] width 13 height 43
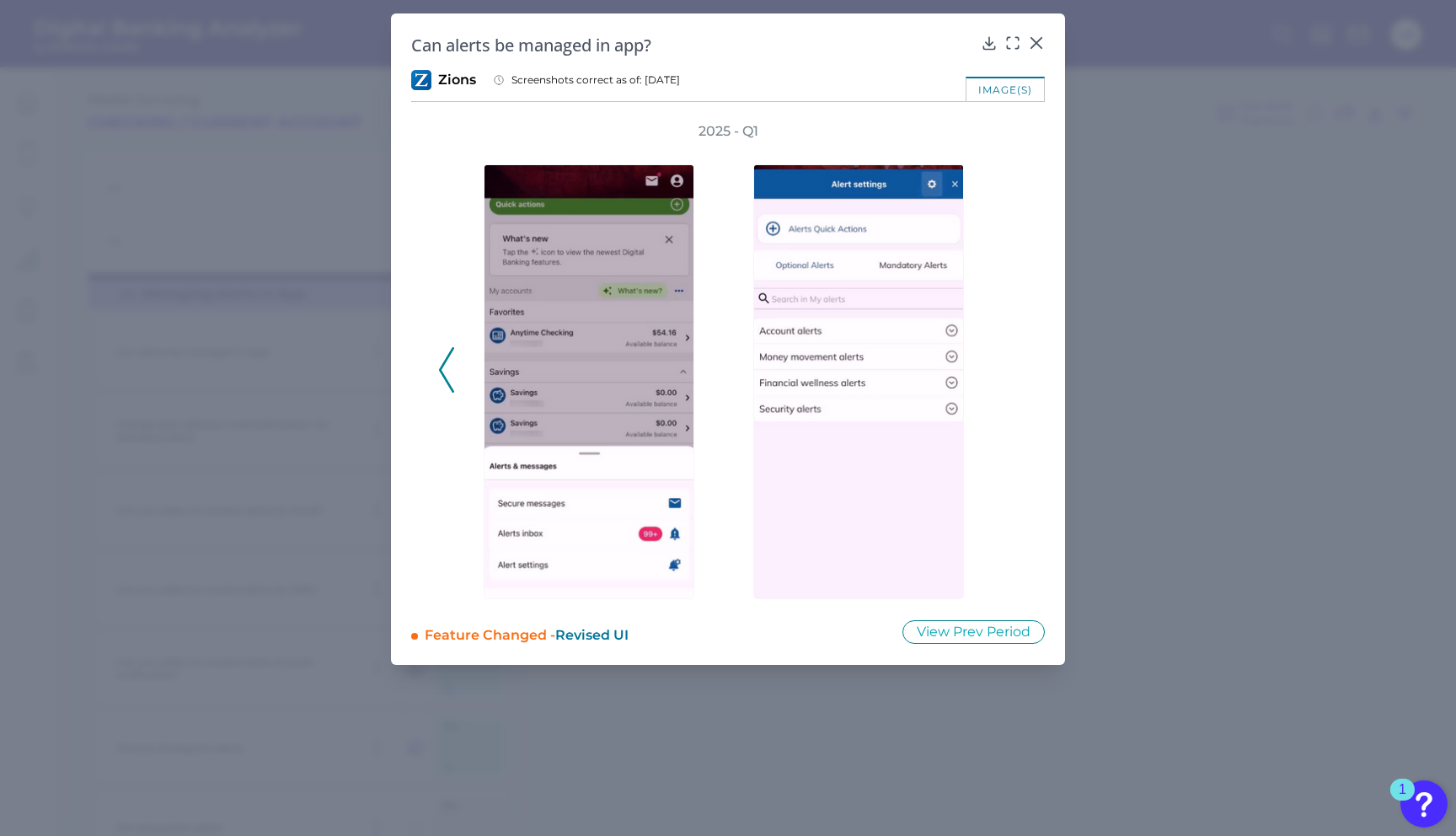
click at [1058, 263] on div "Can alerts be managed in app? Zions Screenshots correct as of: [DATE] image(s) …" at bounding box center [728, 340] width 674 height 651
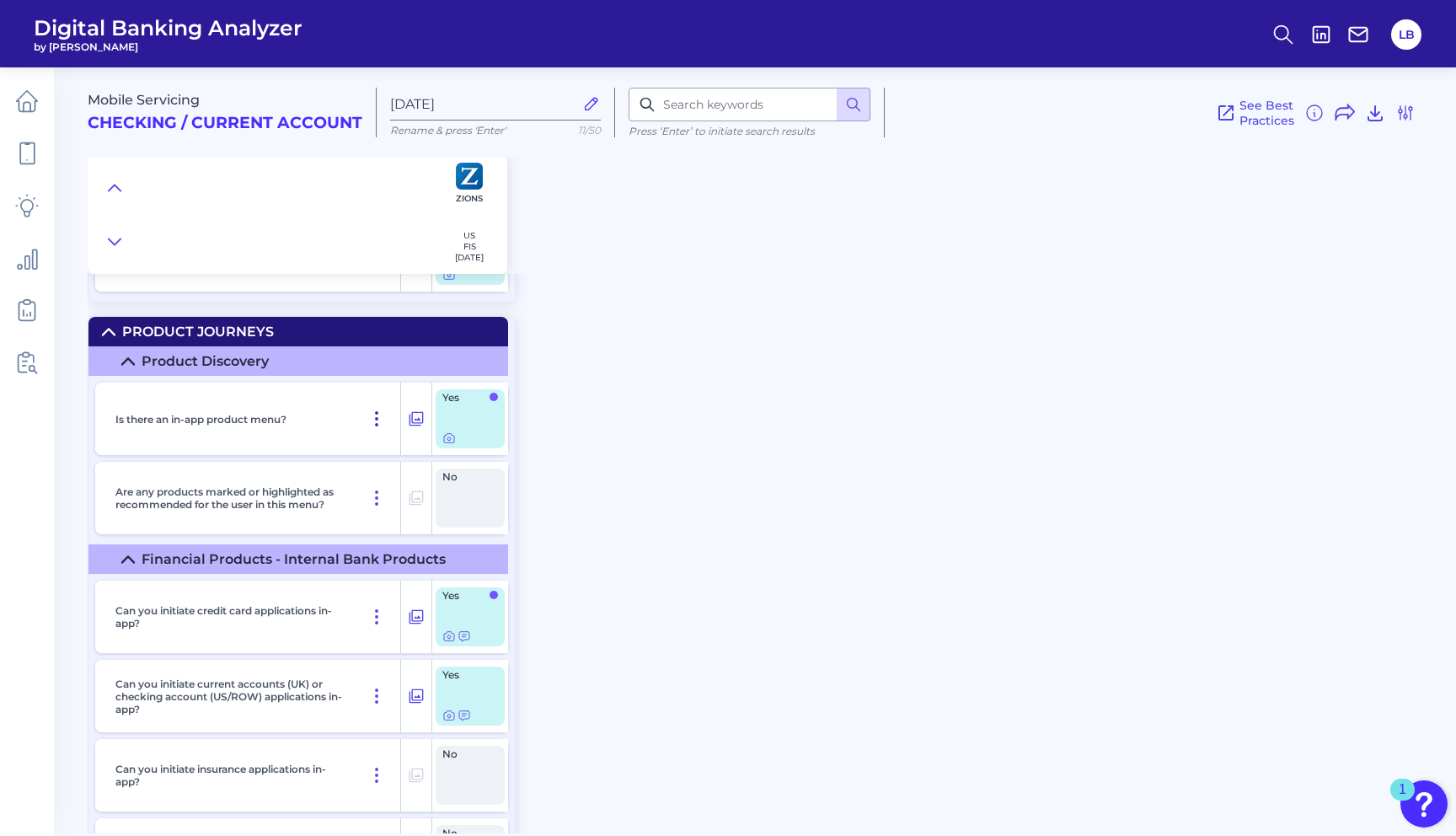
scroll to position [24789, 0]
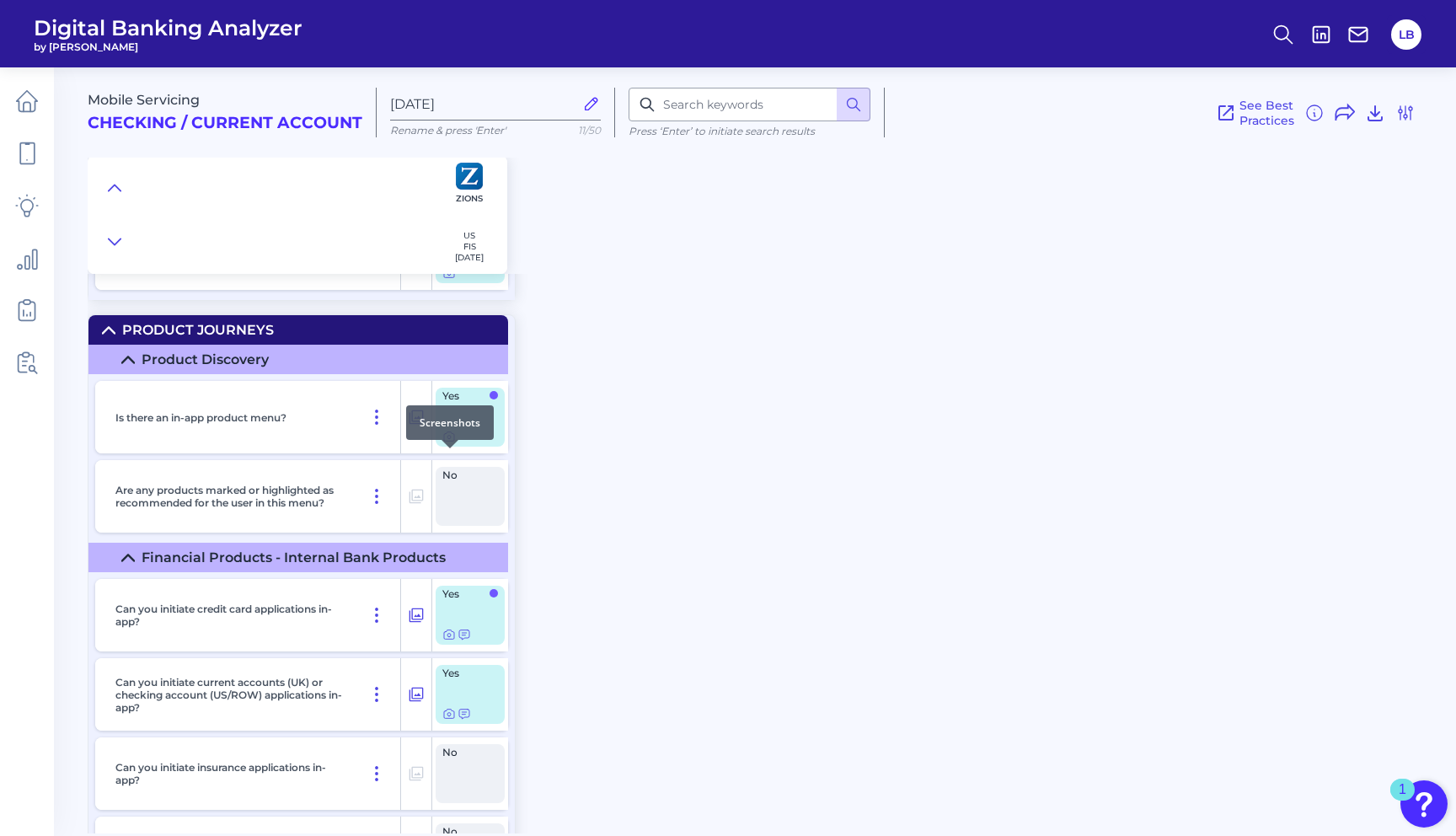
click at [449, 443] on icon at bounding box center [449, 436] width 14 height 14
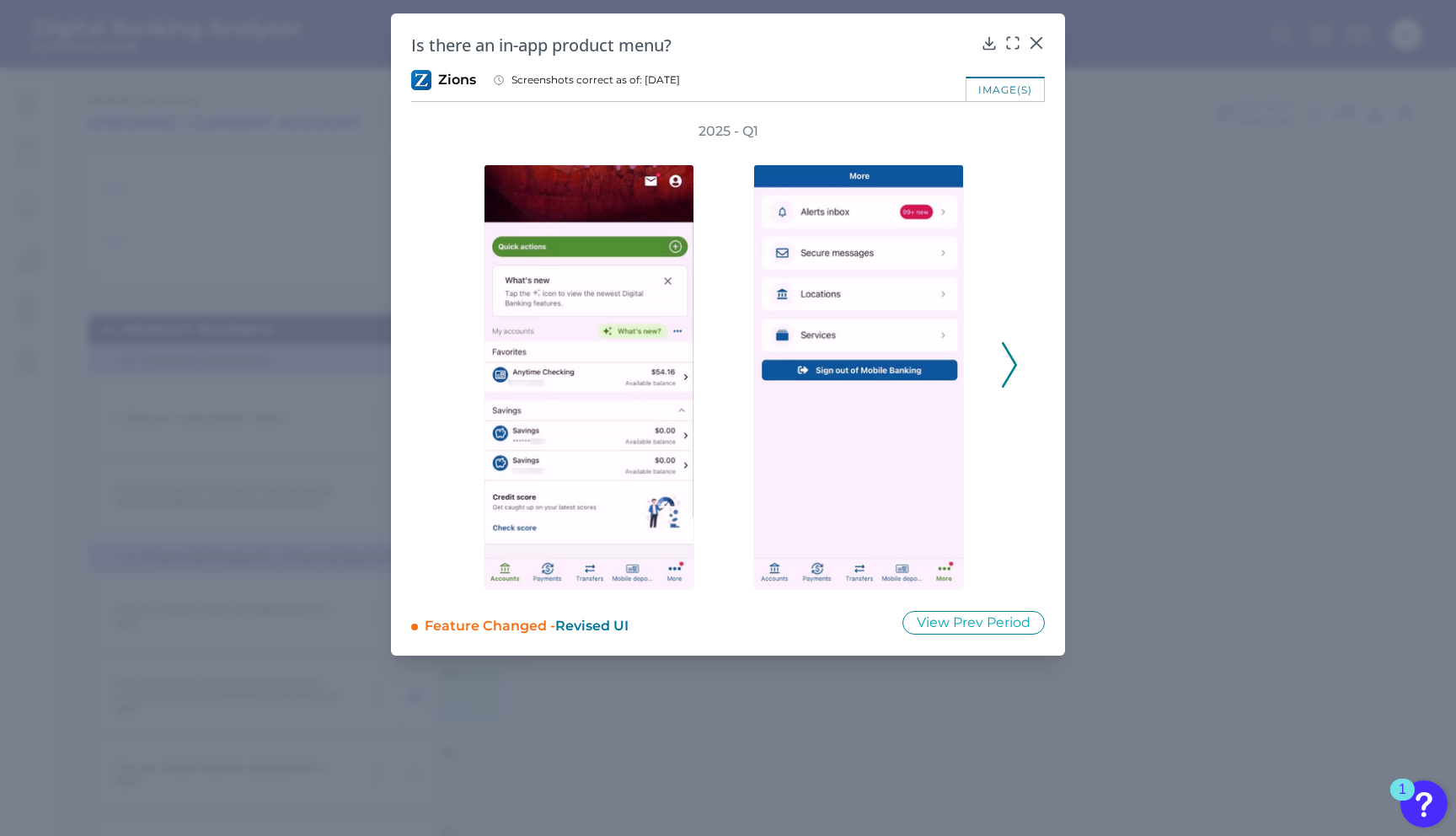
click at [1011, 370] on polyline at bounding box center [1009, 365] width 13 height 43
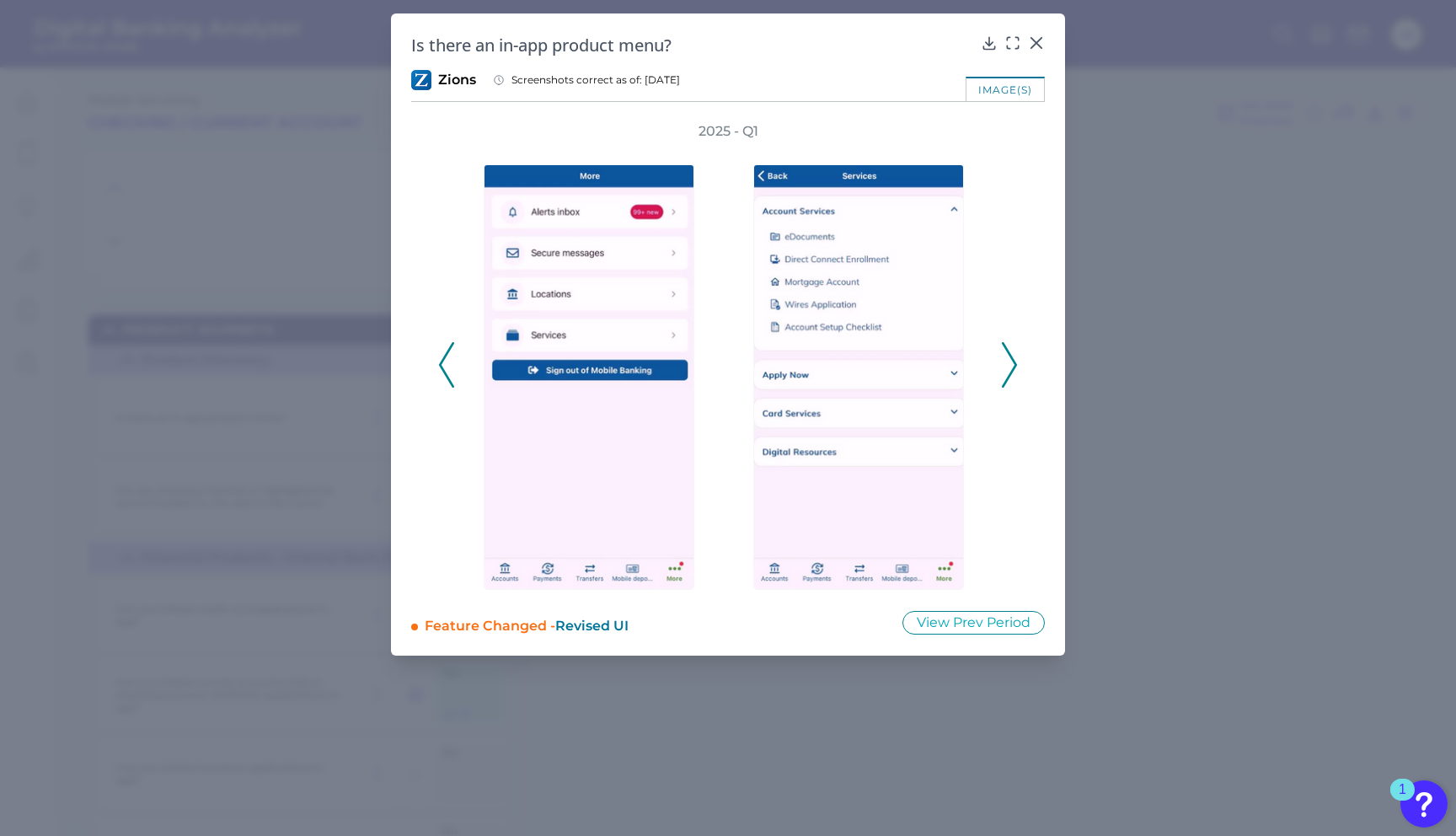
click at [447, 370] on icon at bounding box center [447, 364] width 15 height 45
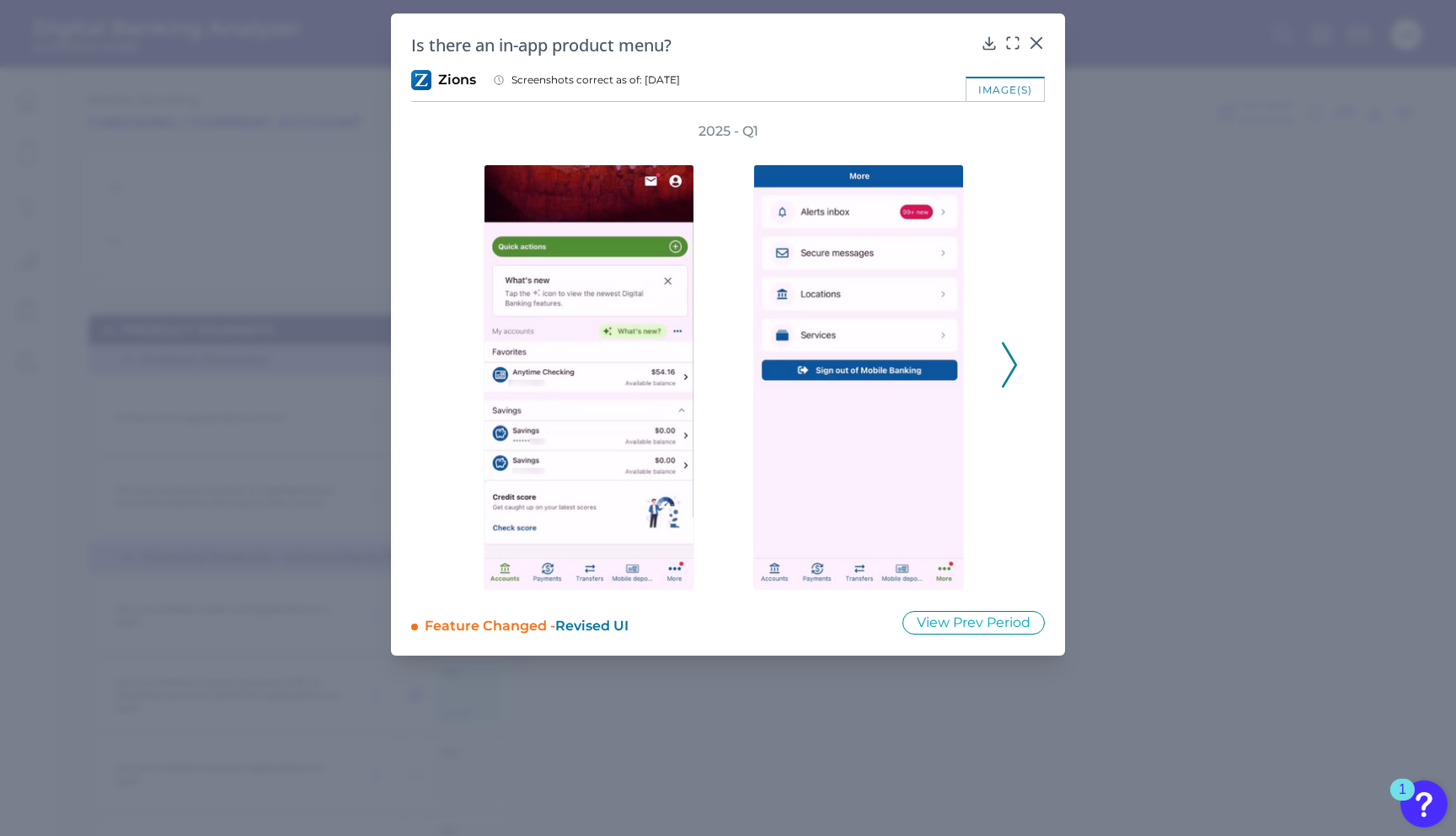
click at [1007, 358] on icon at bounding box center [1009, 364] width 15 height 45
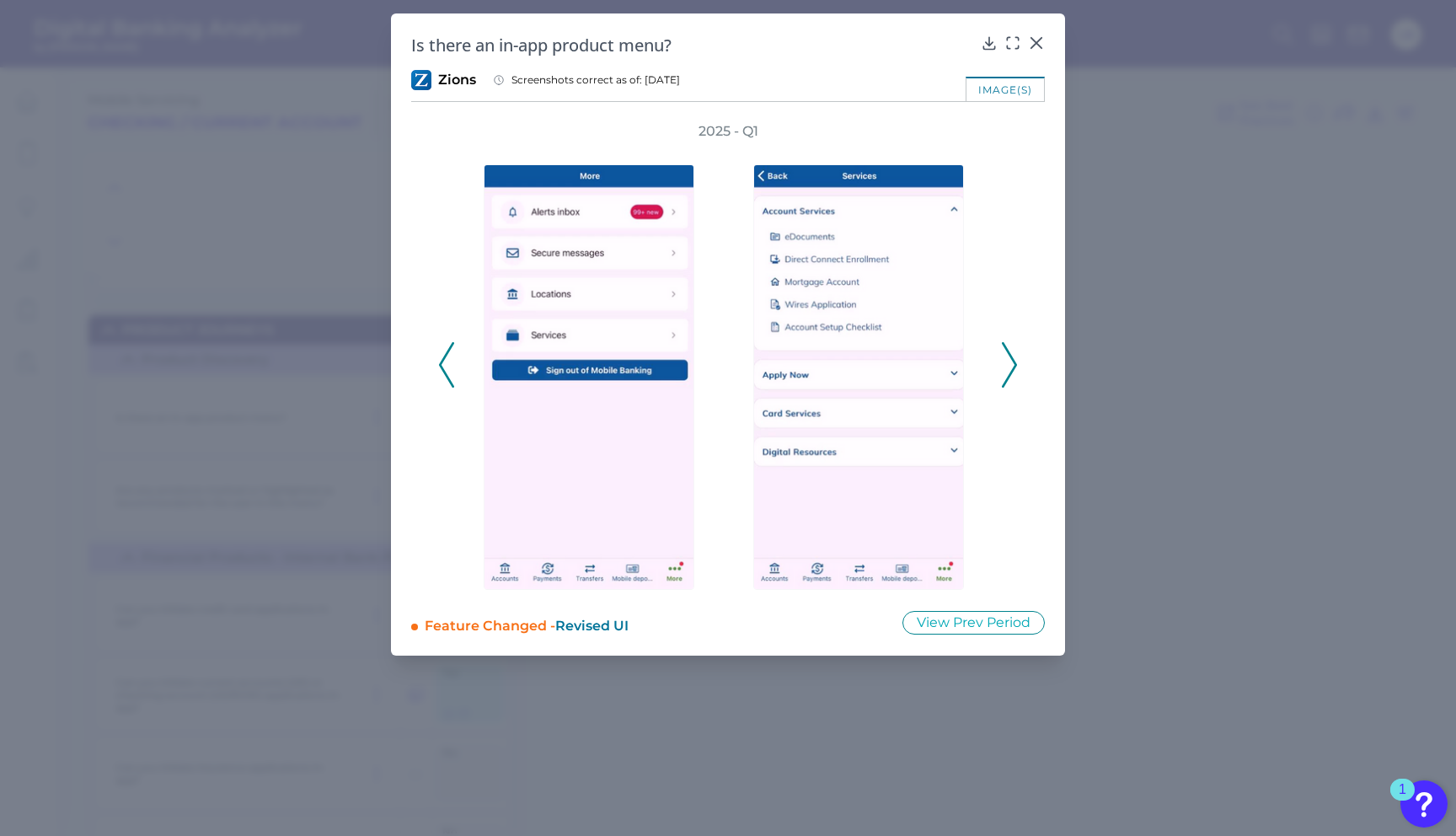
click at [1008, 361] on icon at bounding box center [1009, 364] width 15 height 45
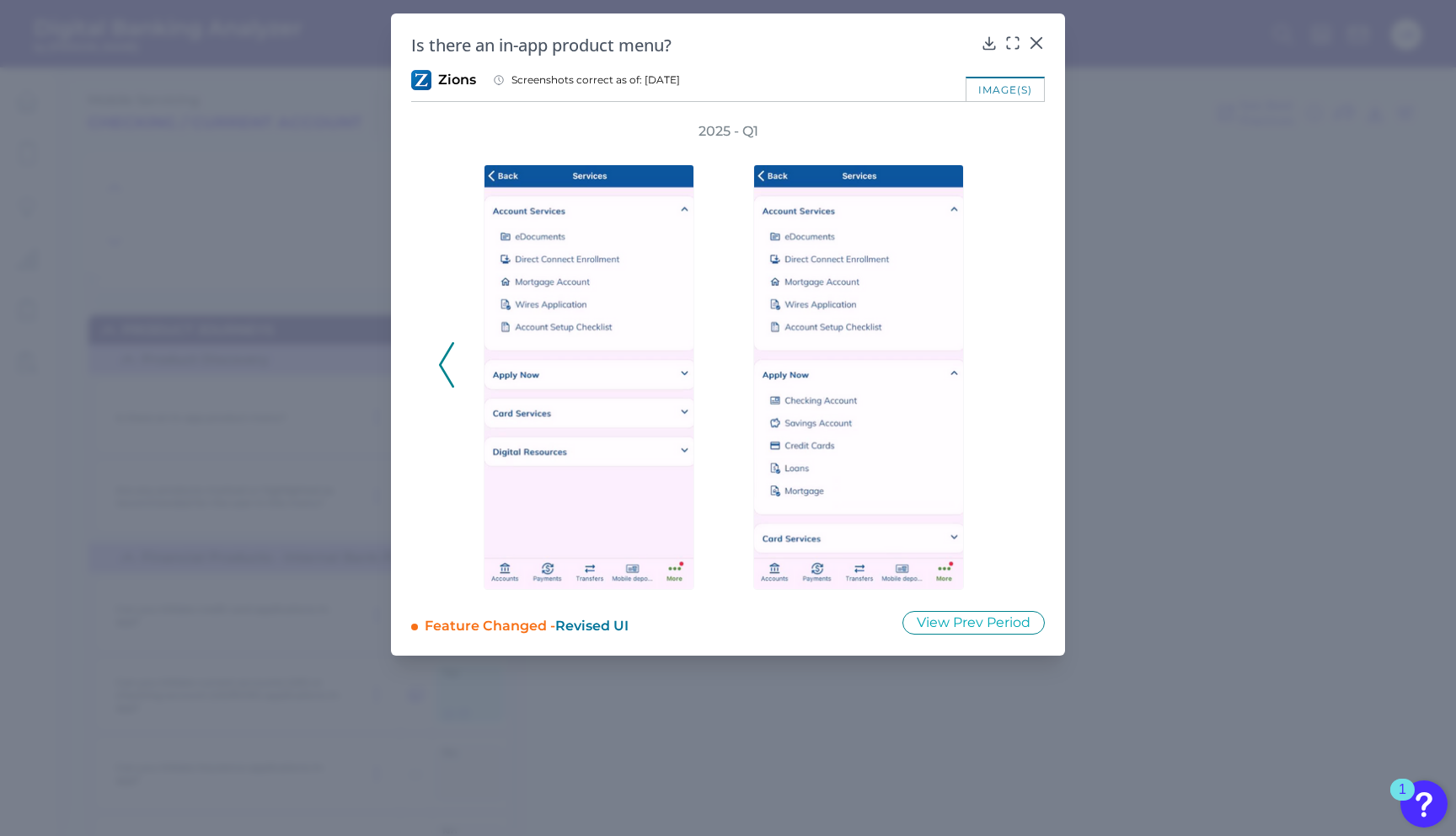
click at [452, 380] on icon at bounding box center [447, 364] width 15 height 45
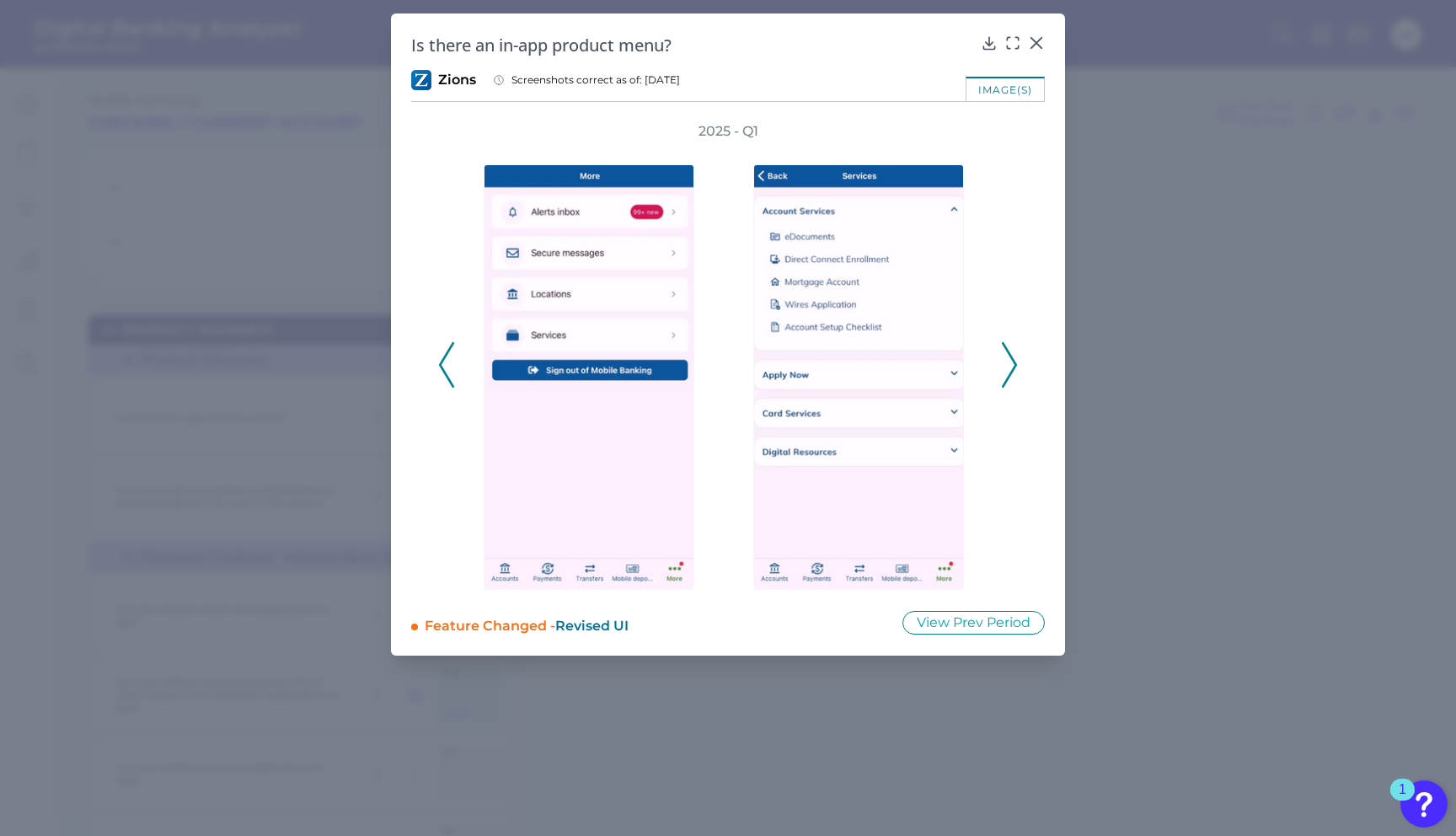
click at [1002, 367] on icon at bounding box center [1009, 364] width 15 height 45
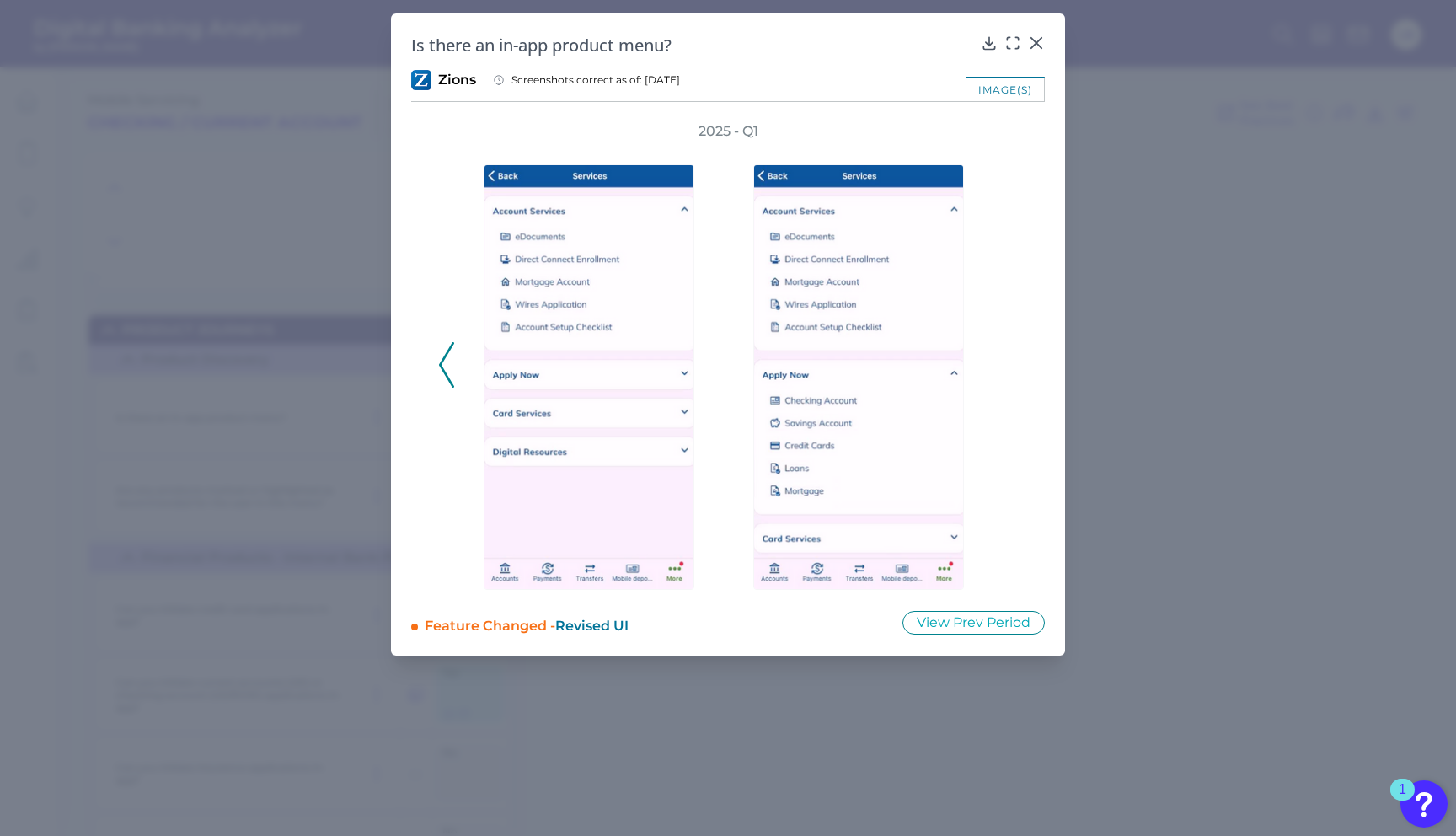
click at [430, 372] on div "2025 - Q1" at bounding box center [728, 355] width 634 height 468
click at [438, 369] on button at bounding box center [447, 364] width 17 height 45
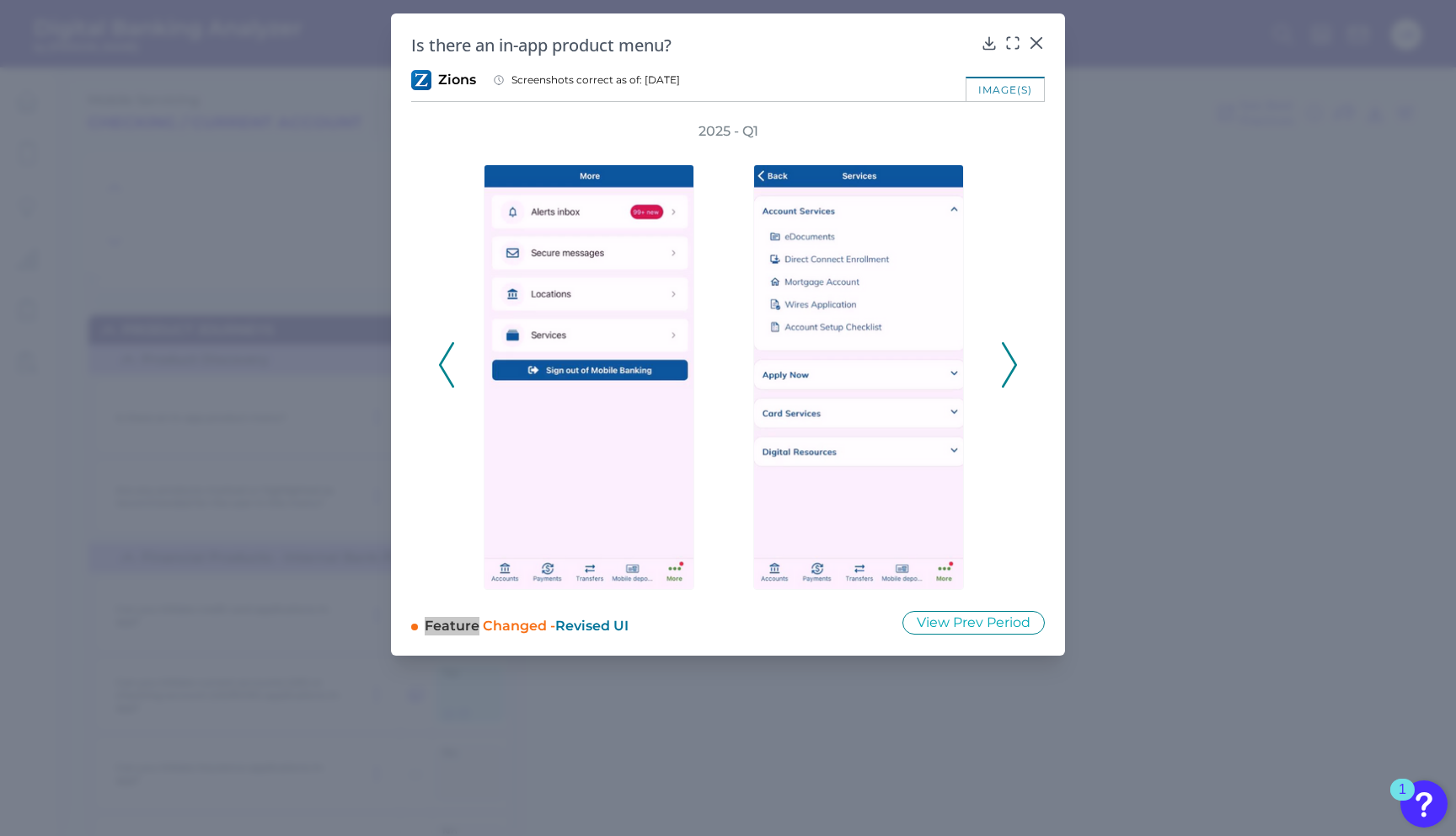
click at [1004, 379] on icon at bounding box center [1009, 364] width 15 height 45
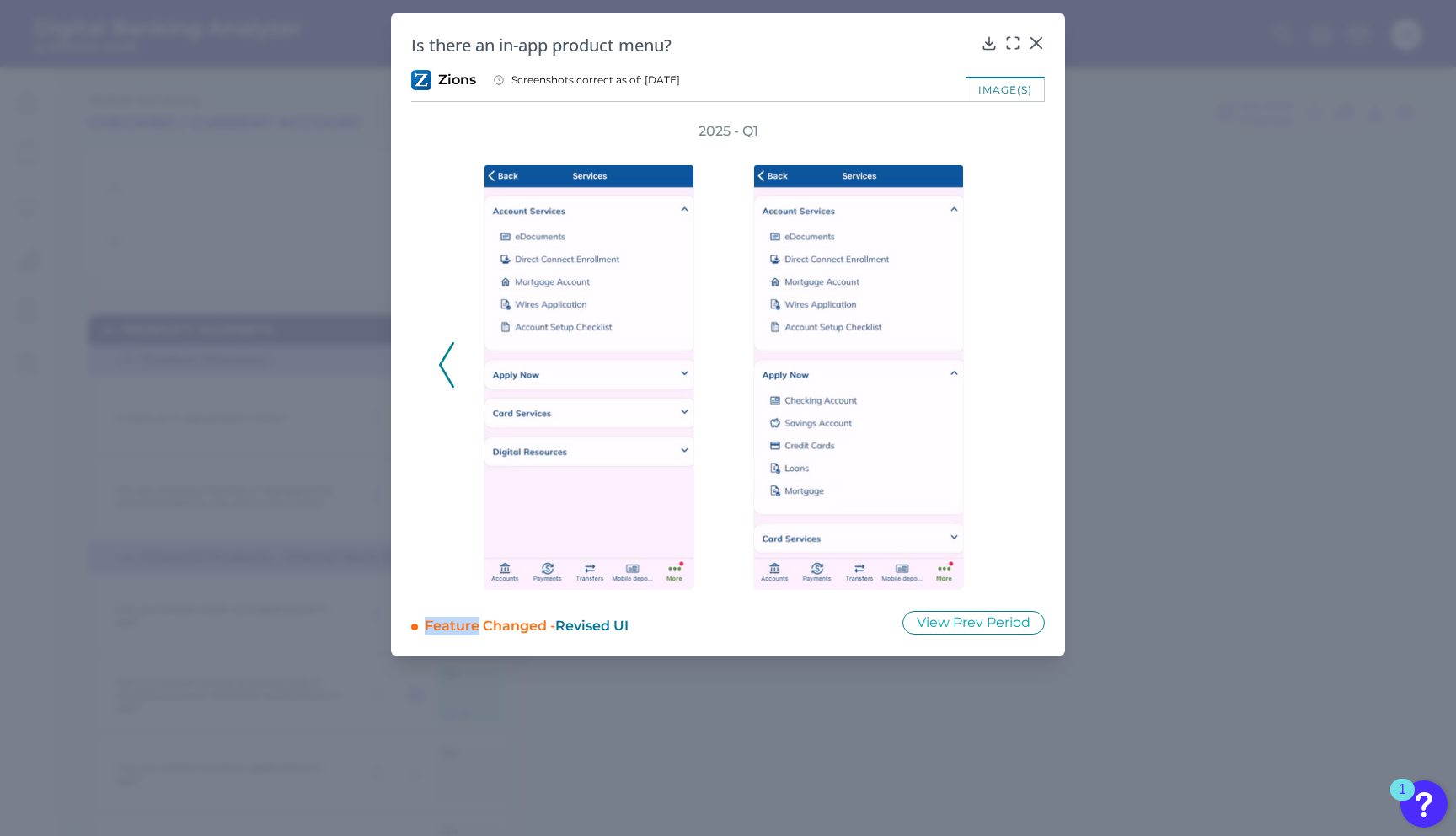
click at [440, 361] on icon at bounding box center [447, 364] width 15 height 45
click at [441, 361] on icon at bounding box center [447, 364] width 15 height 45
